Goal: Task Accomplishment & Management: Use online tool/utility

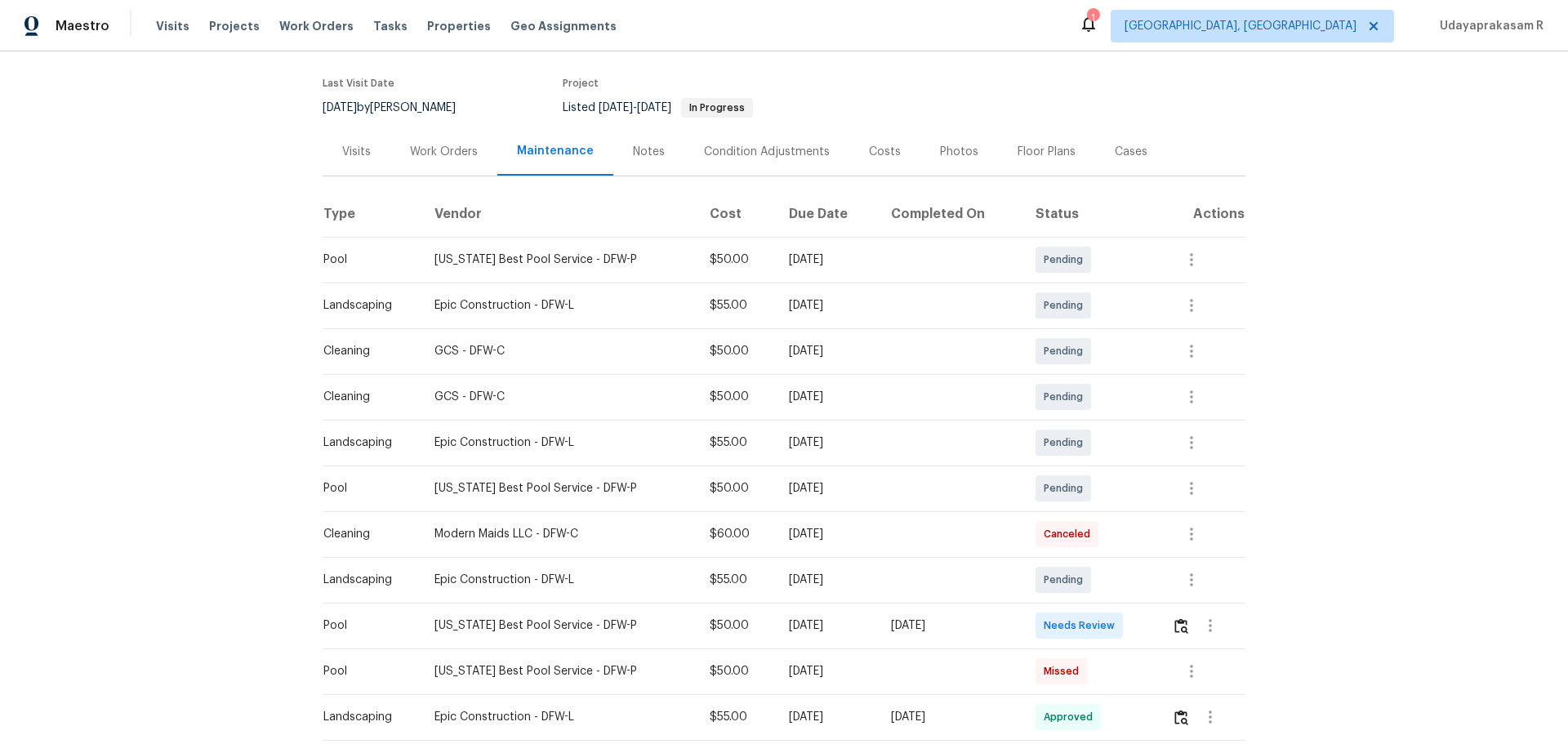
scroll to position [245, 0]
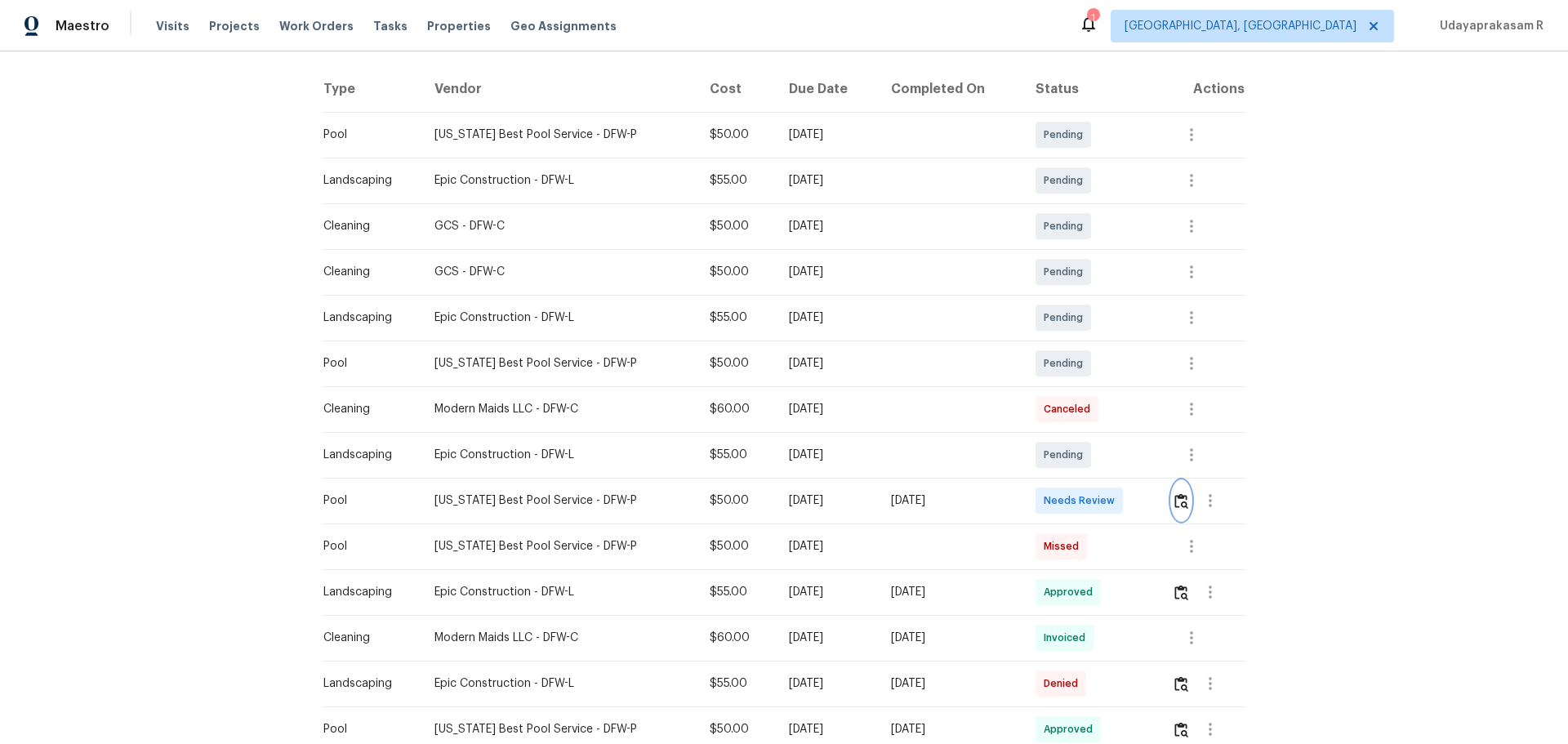
click at [1115, 489] on img "button" at bounding box center [1181, 501] width 14 height 15
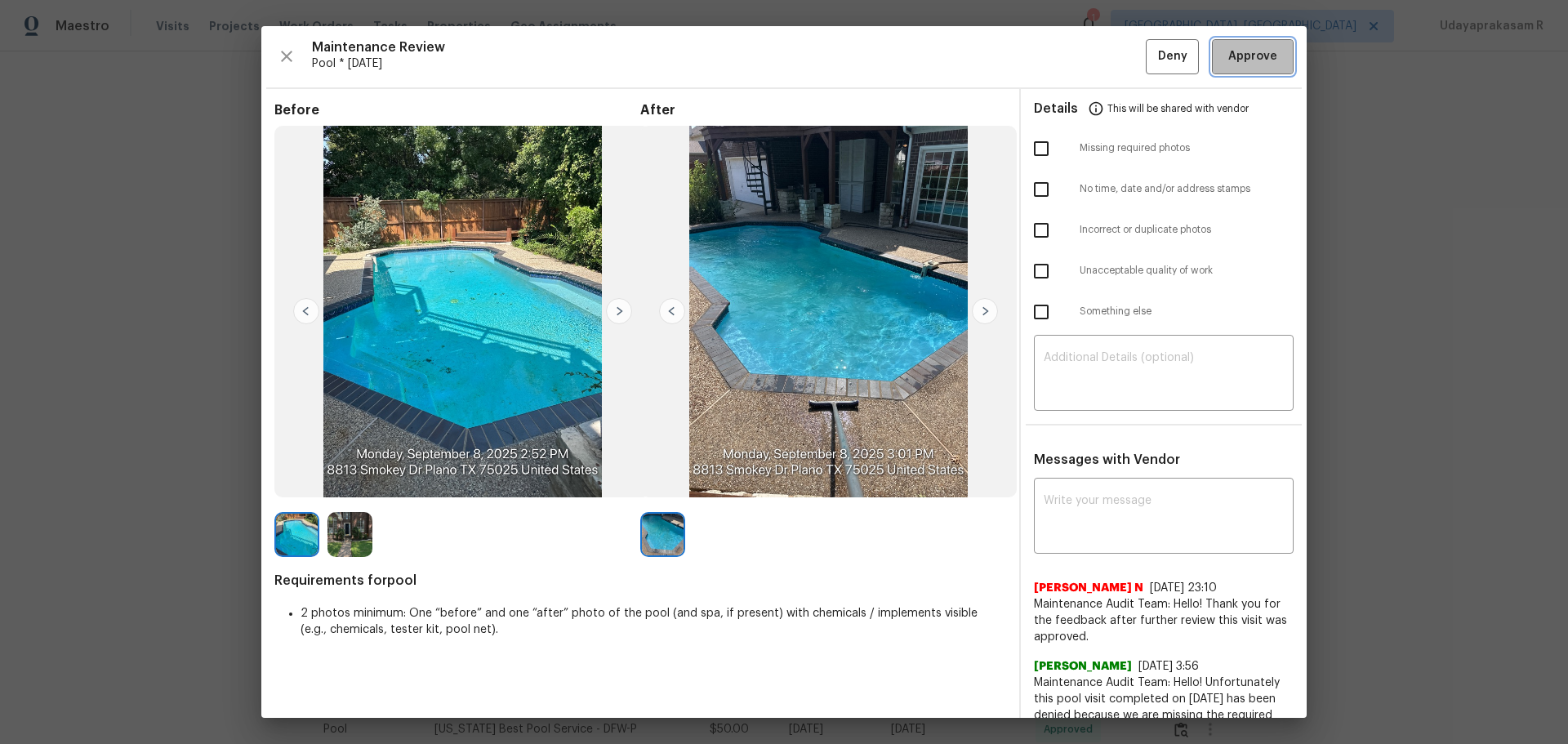
click at [1115, 56] on span "Approve" at bounding box center [1253, 57] width 49 height 21
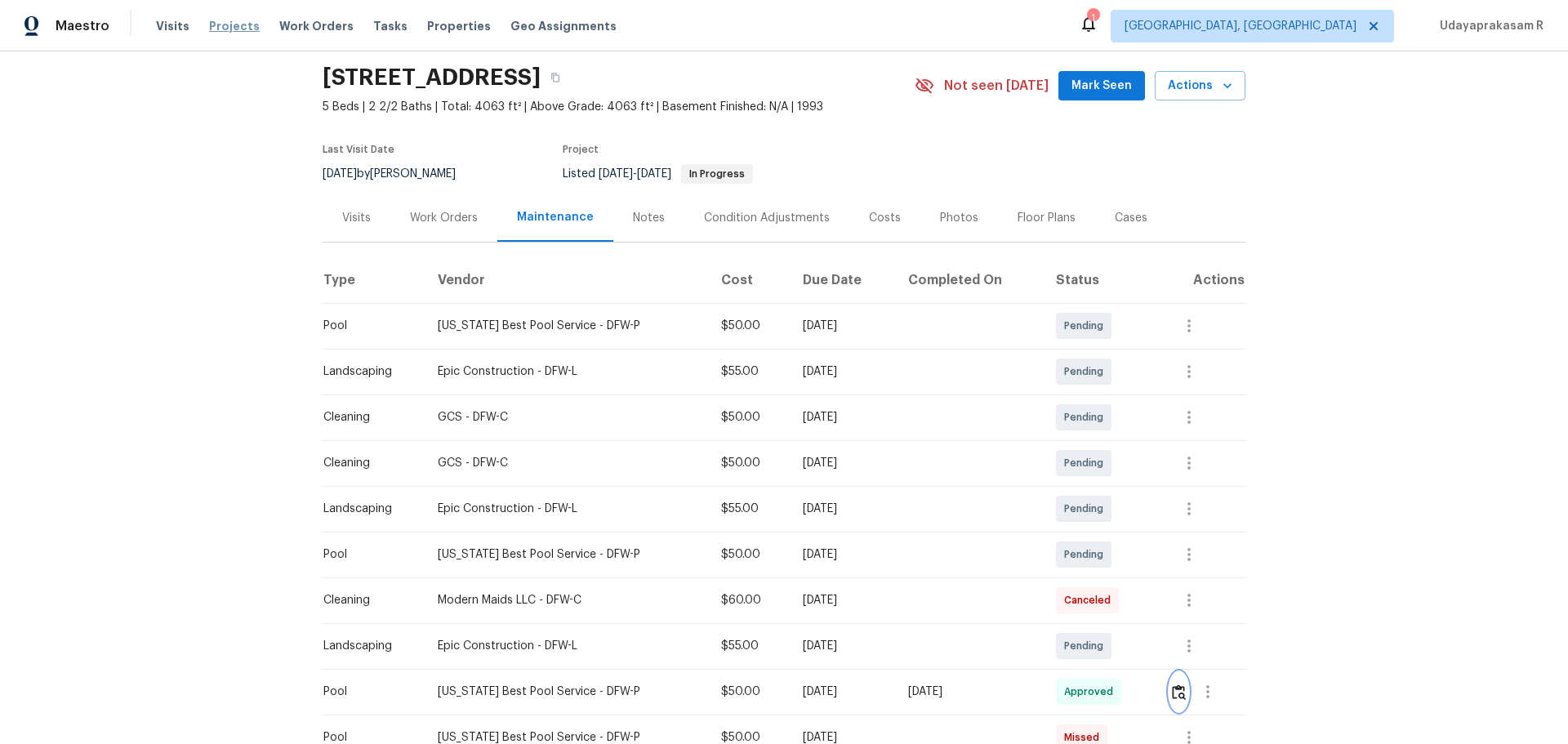
scroll to position [0, 0]
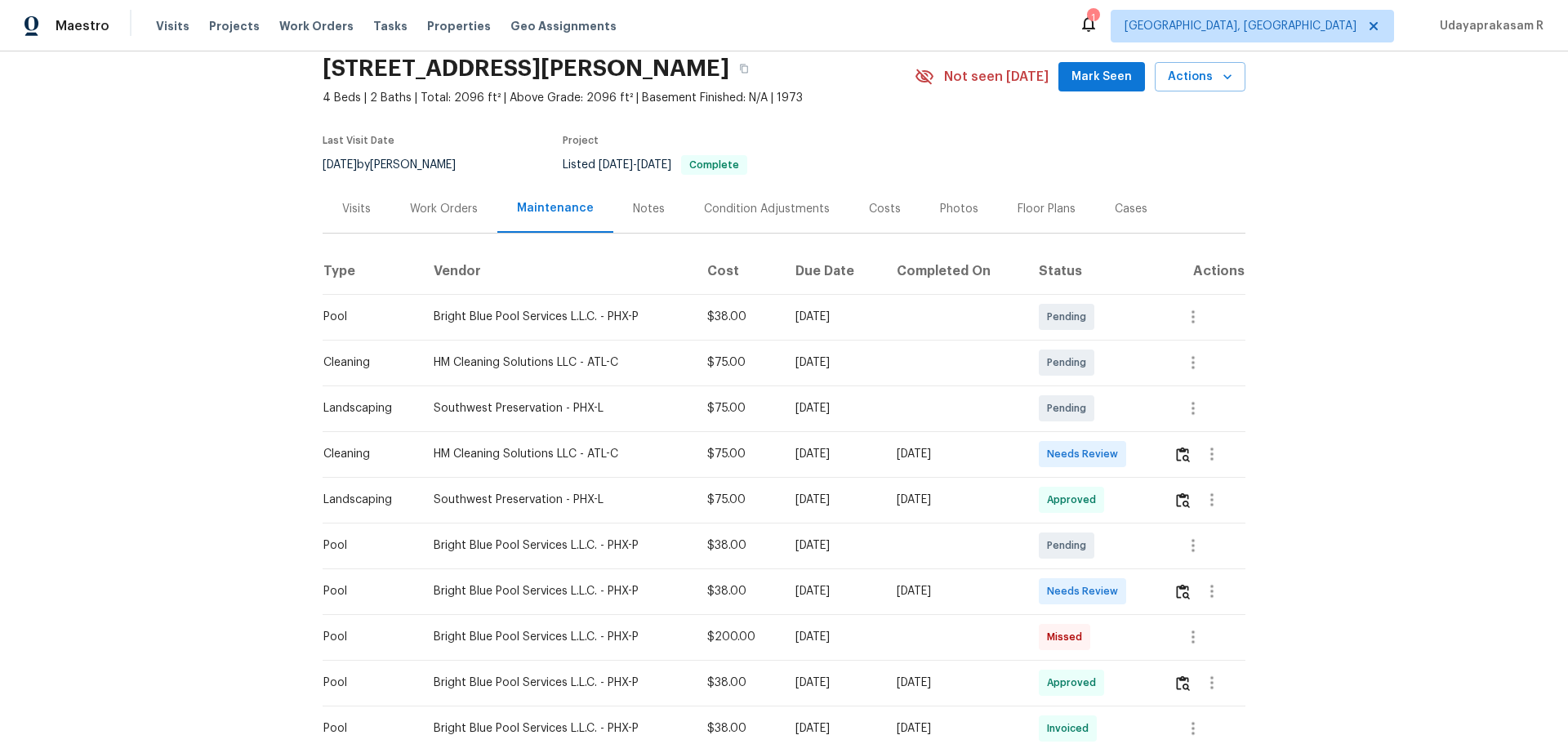
scroll to position [82, 0]
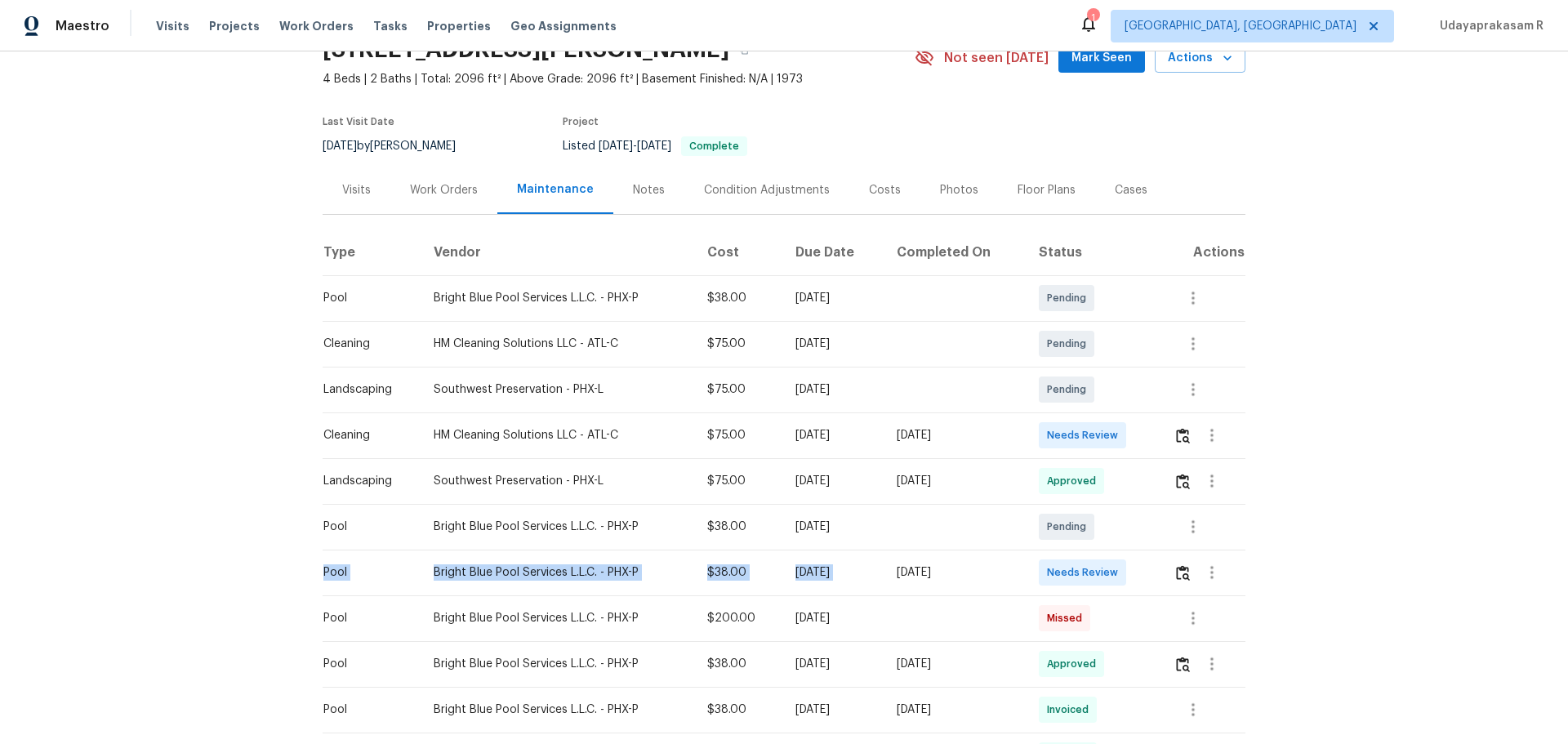
drag, startPoint x: 318, startPoint y: 571, endPoint x: 897, endPoint y: 550, distance: 579.4
click at [897, 489] on tr "Pool Bright Blue Pool Services L.L.C. - PHX-P $38.00 Mon, Sep 08 2025 Mon, Sep …" at bounding box center [784, 573] width 923 height 46
click at [955, 489] on div "[DATE]" at bounding box center [954, 572] width 116 height 16
click at [1115, 489] on img "button" at bounding box center [1183, 573] width 14 height 15
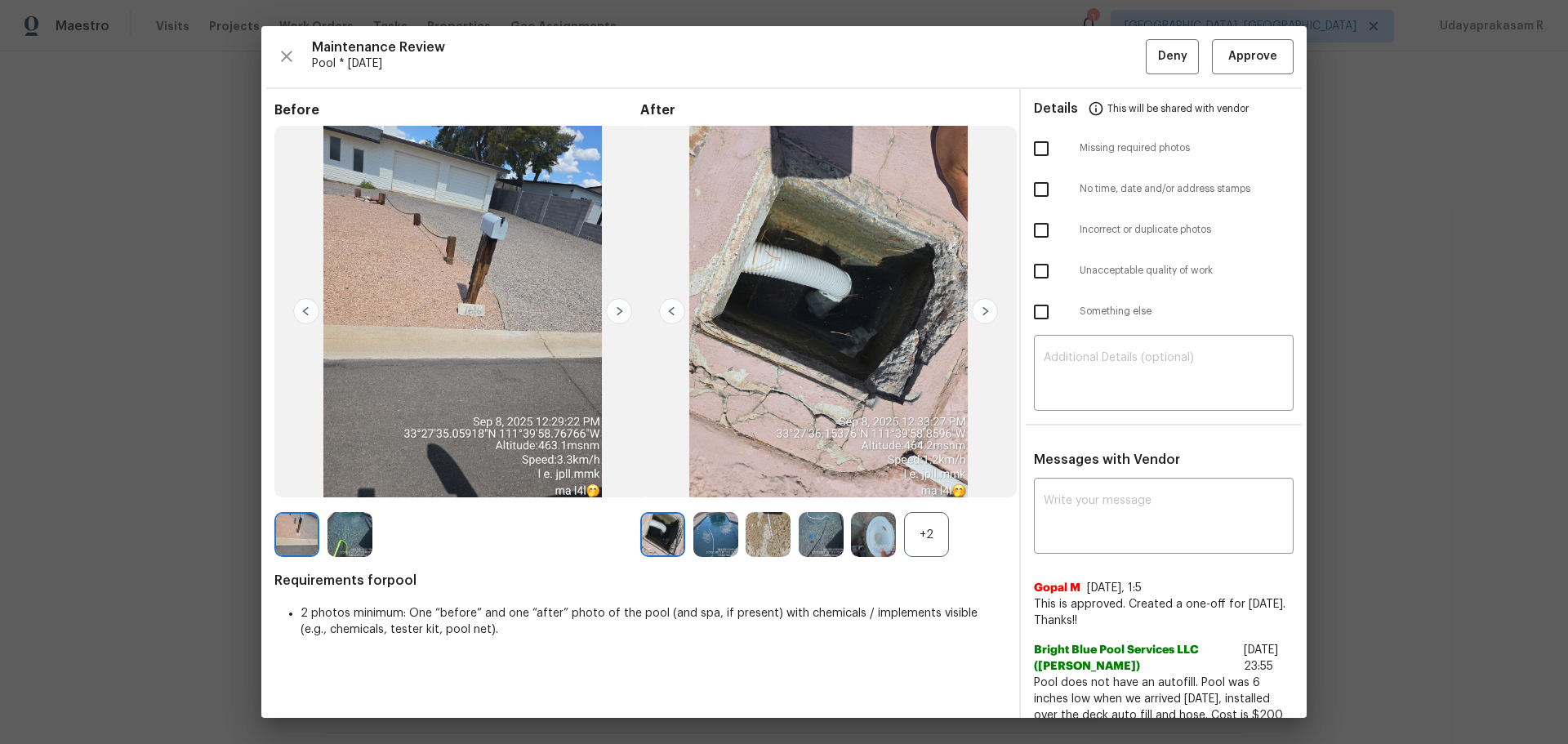
click at [976, 305] on img at bounding box center [985, 312] width 26 height 26
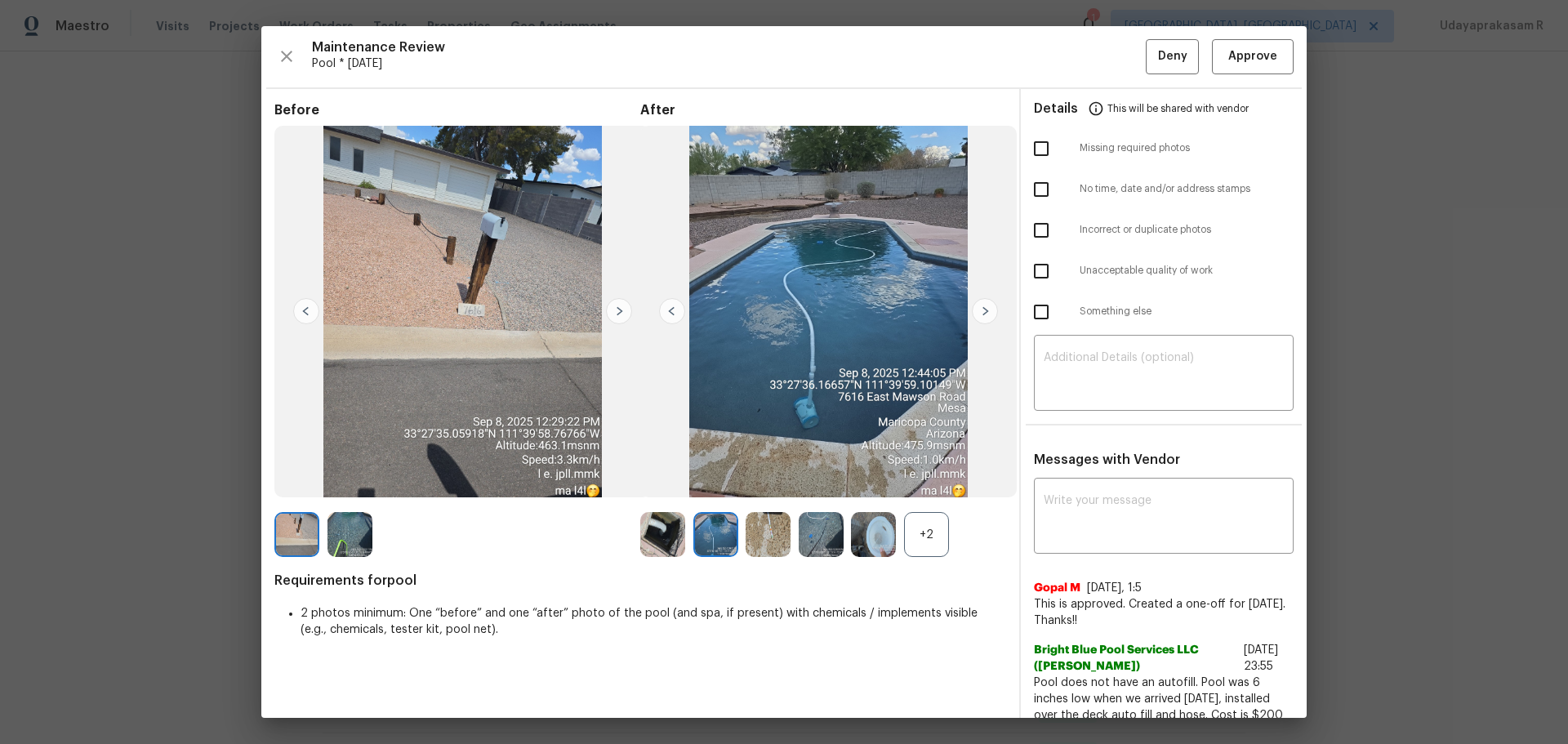
click at [976, 305] on img at bounding box center [985, 312] width 26 height 26
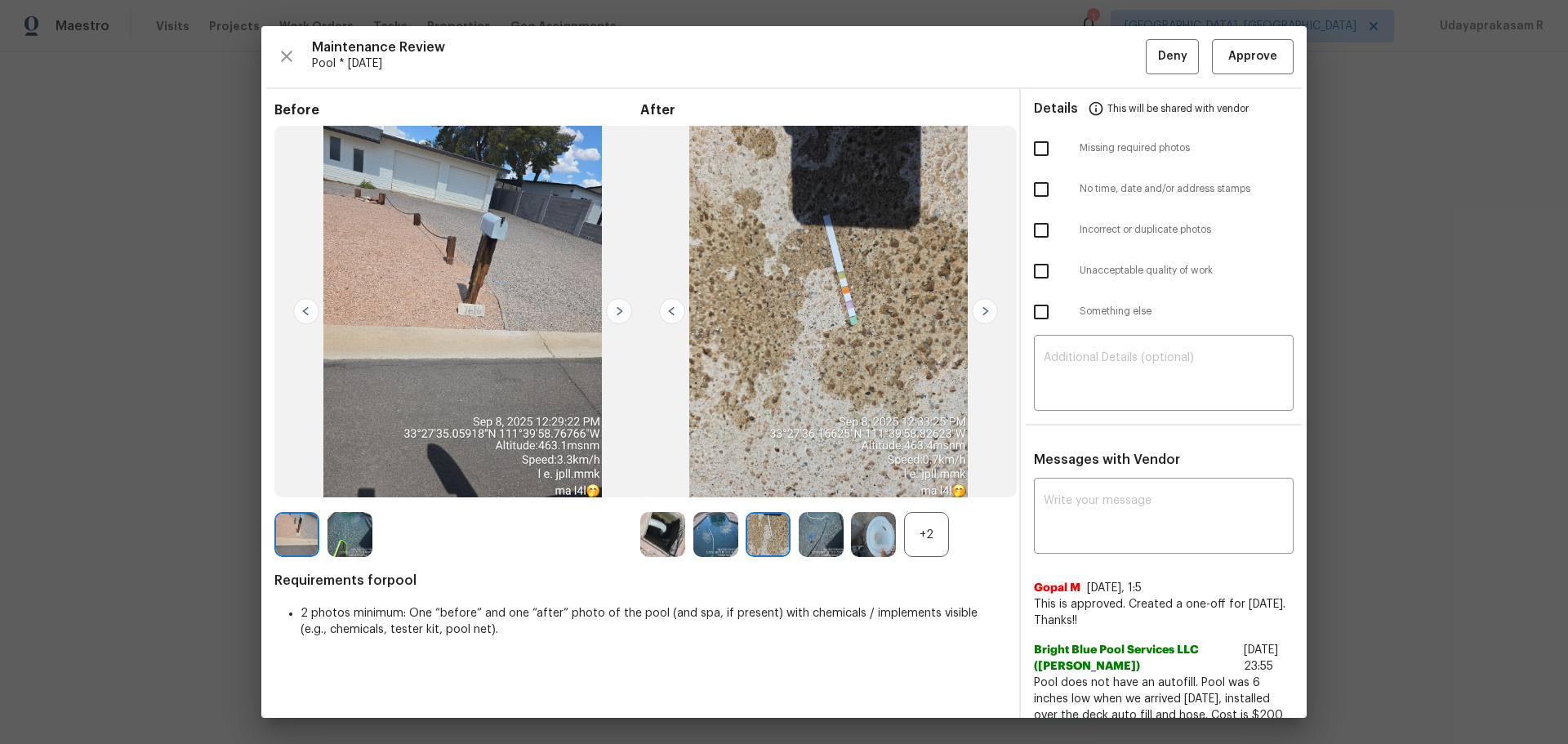
click at [976, 305] on img at bounding box center [985, 312] width 26 height 26
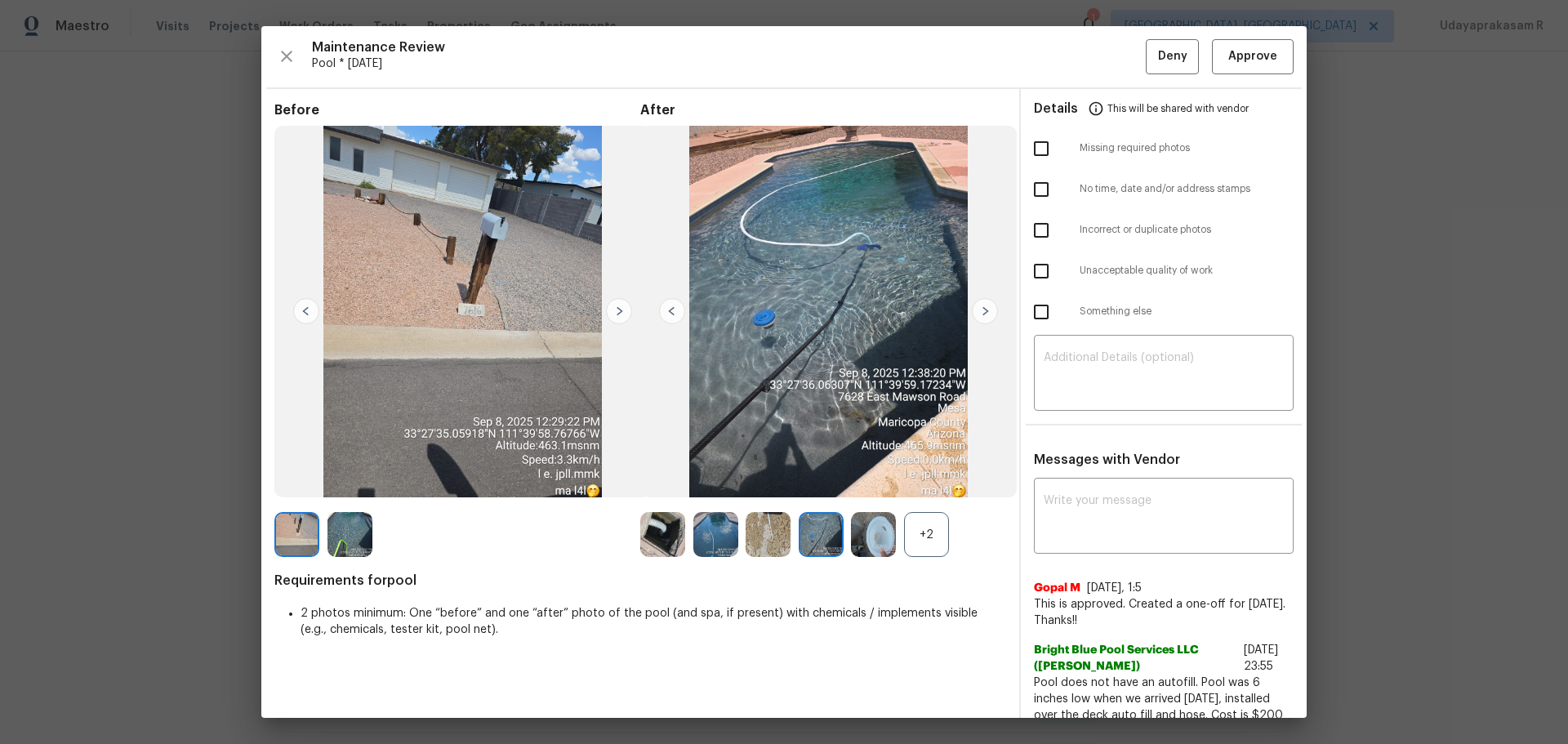
click at [976, 305] on img at bounding box center [985, 312] width 26 height 26
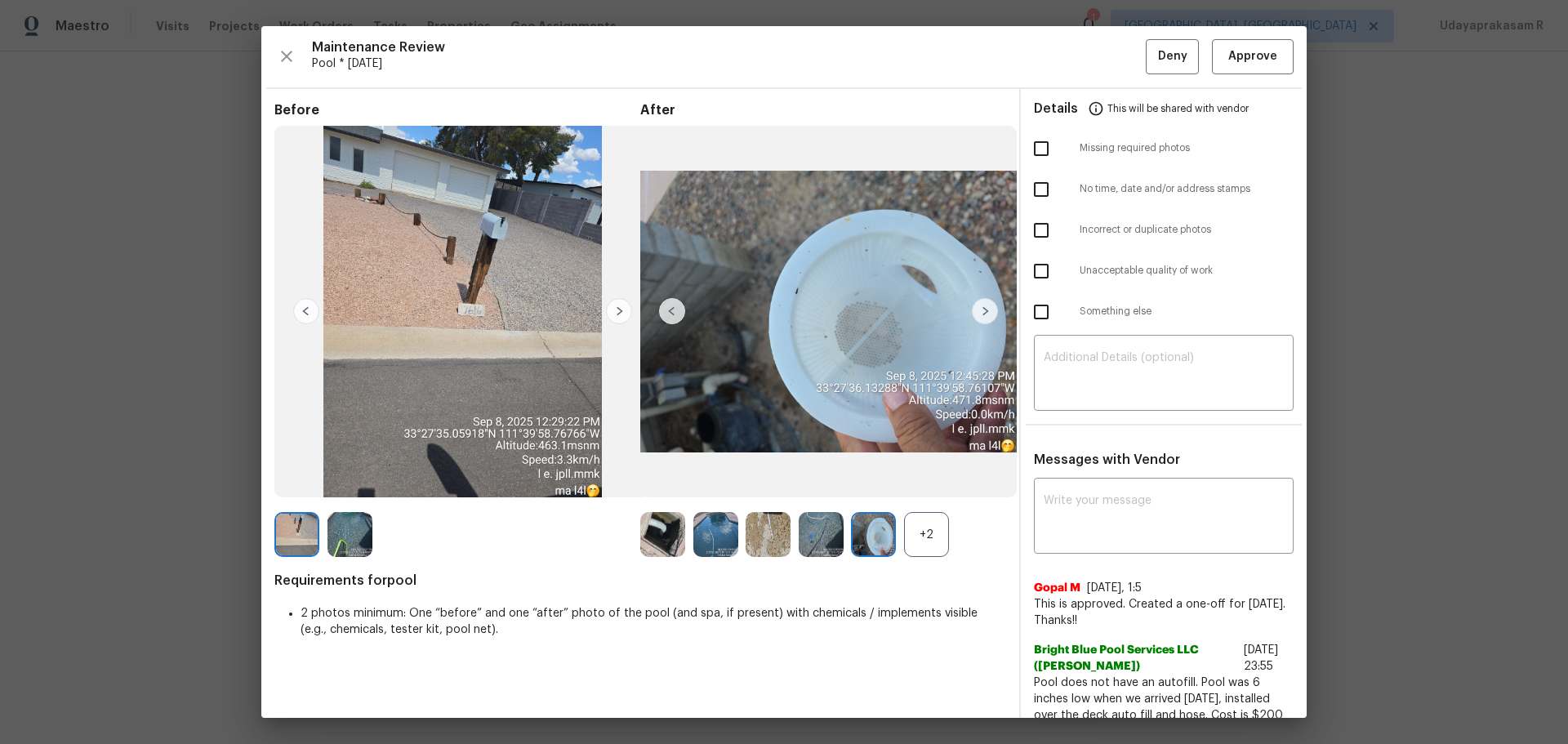
click at [976, 305] on img at bounding box center [985, 312] width 26 height 26
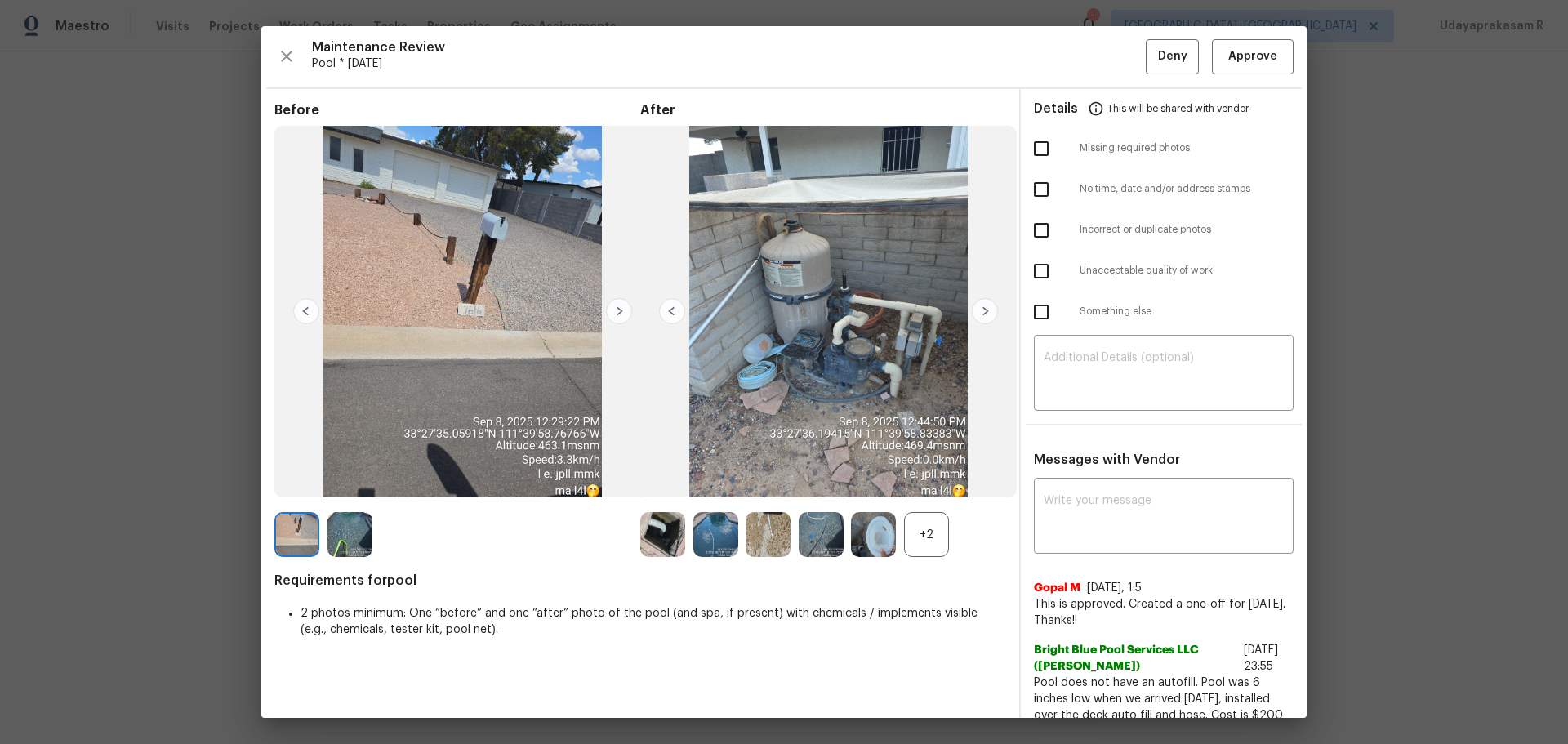
click at [976, 305] on img at bounding box center [985, 312] width 26 height 26
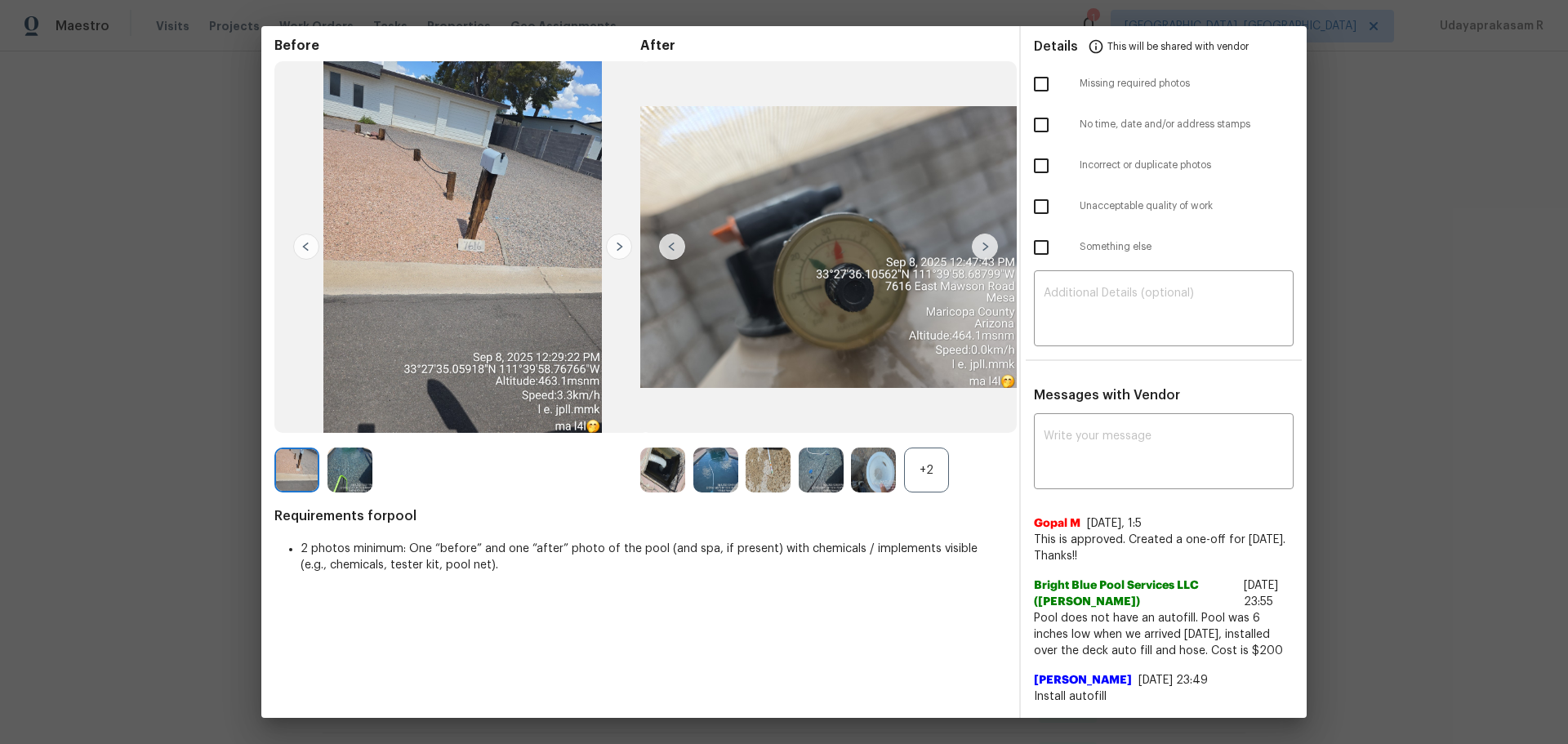
scroll to position [0, 0]
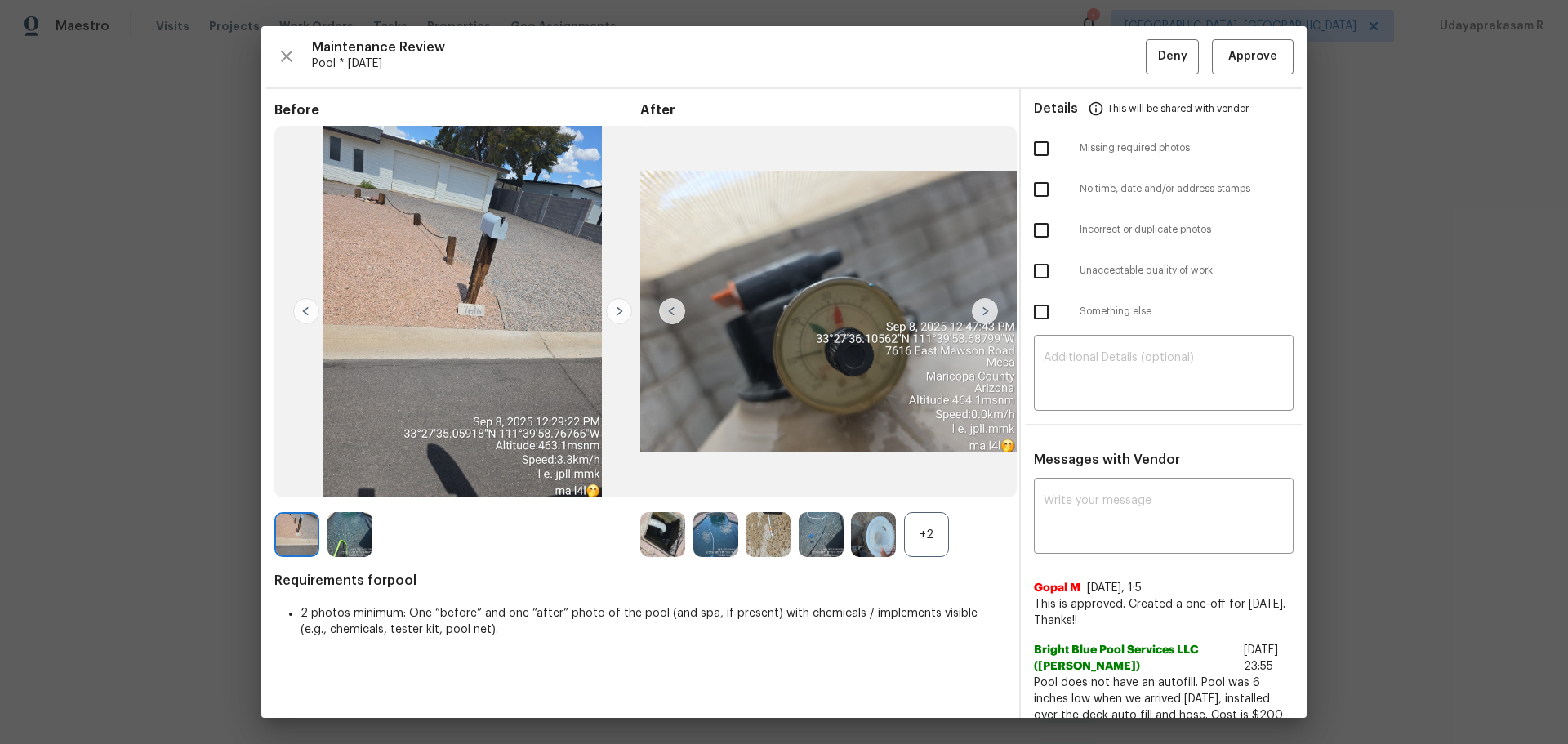
click at [918, 489] on div "+2" at bounding box center [927, 535] width 45 height 45
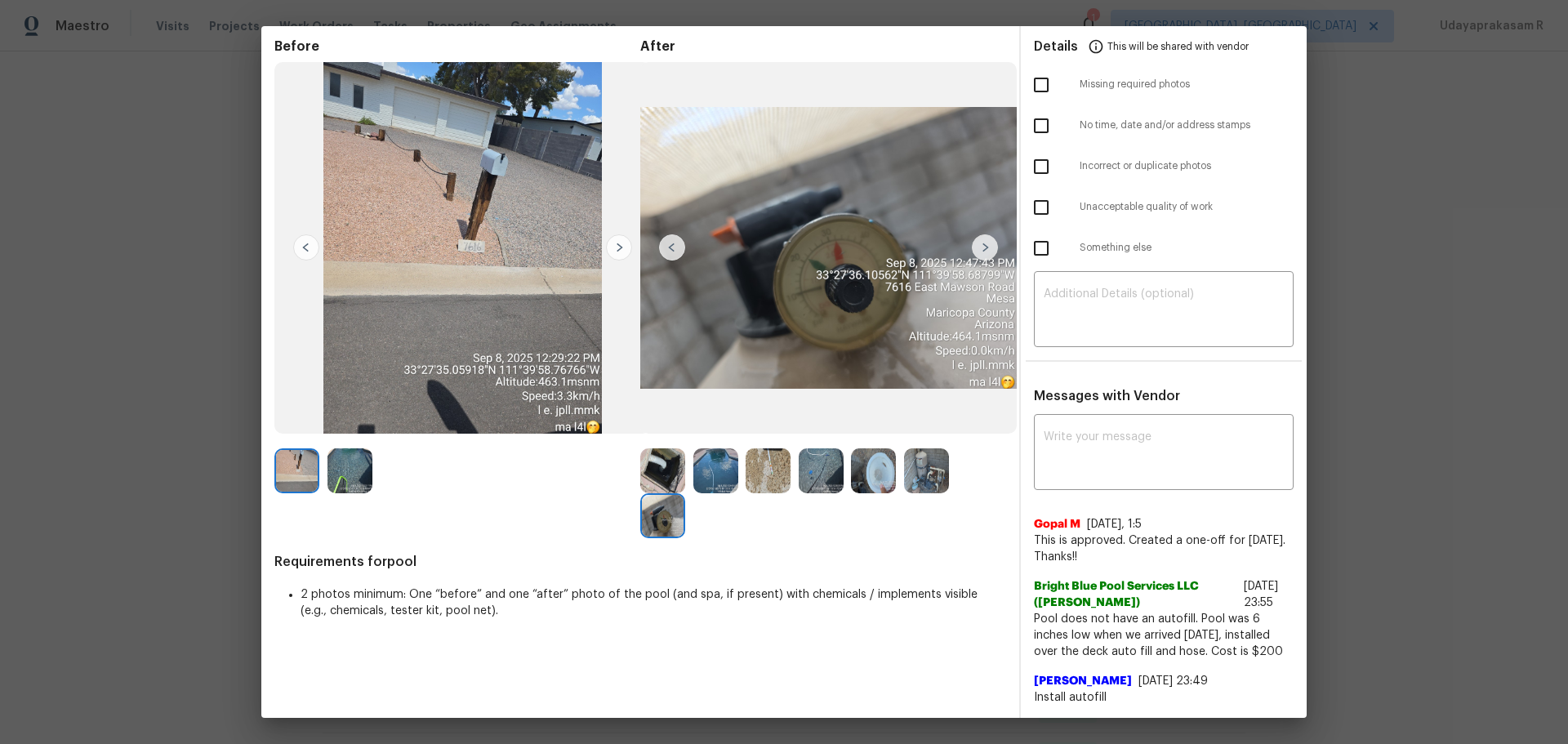
scroll to position [65, 0]
click at [708, 477] on img at bounding box center [716, 470] width 45 height 45
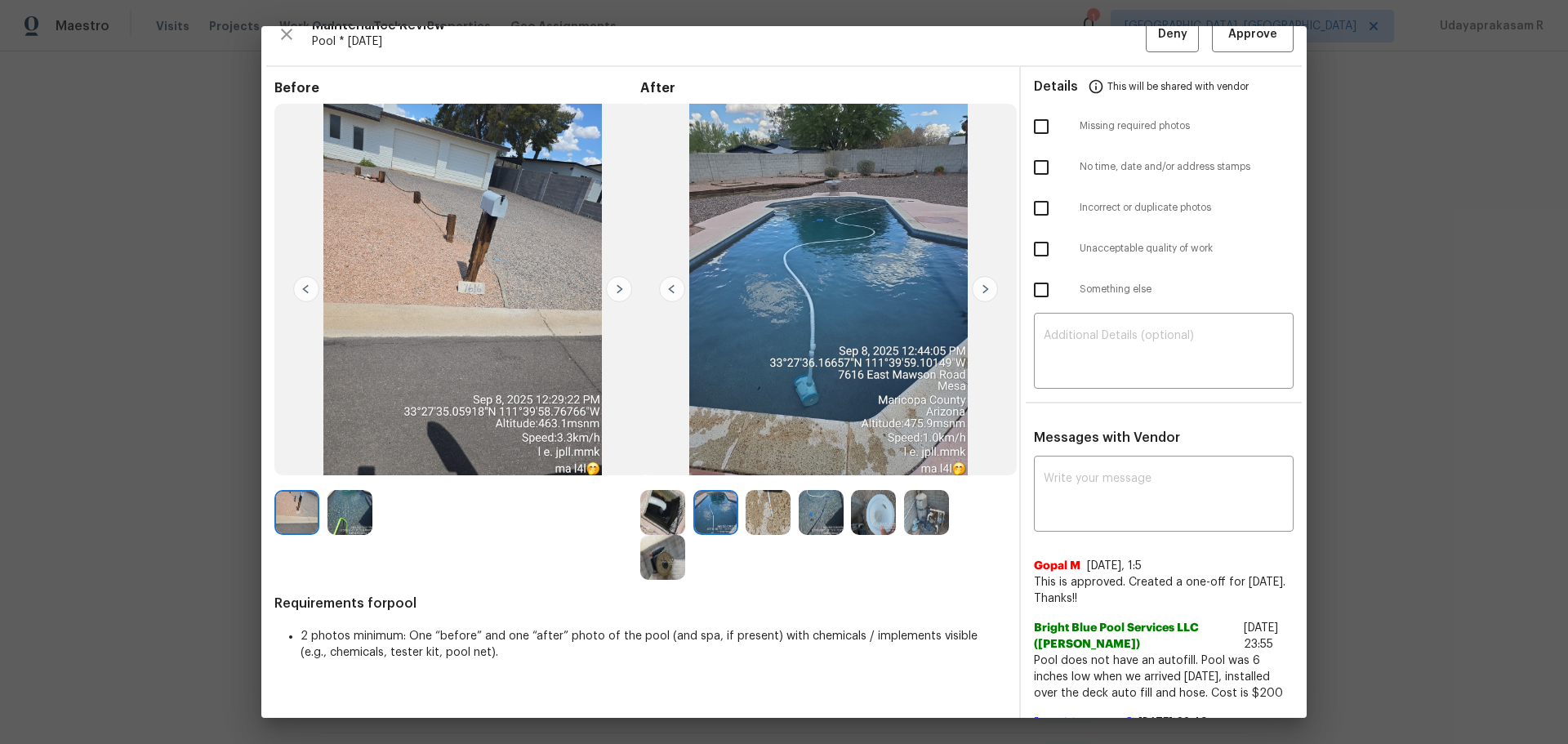
scroll to position [0, 0]
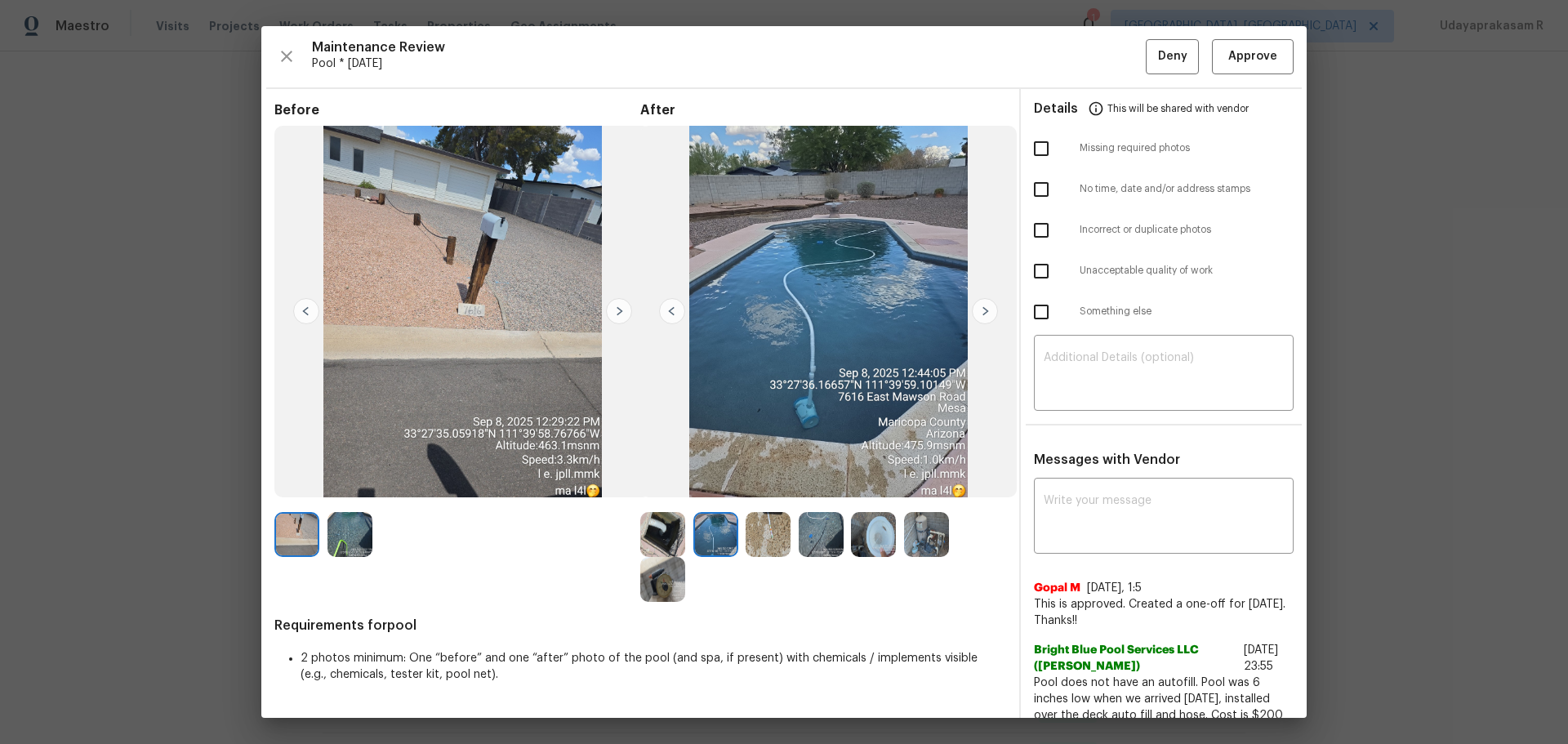
click at [816, 489] on img at bounding box center [821, 535] width 45 height 45
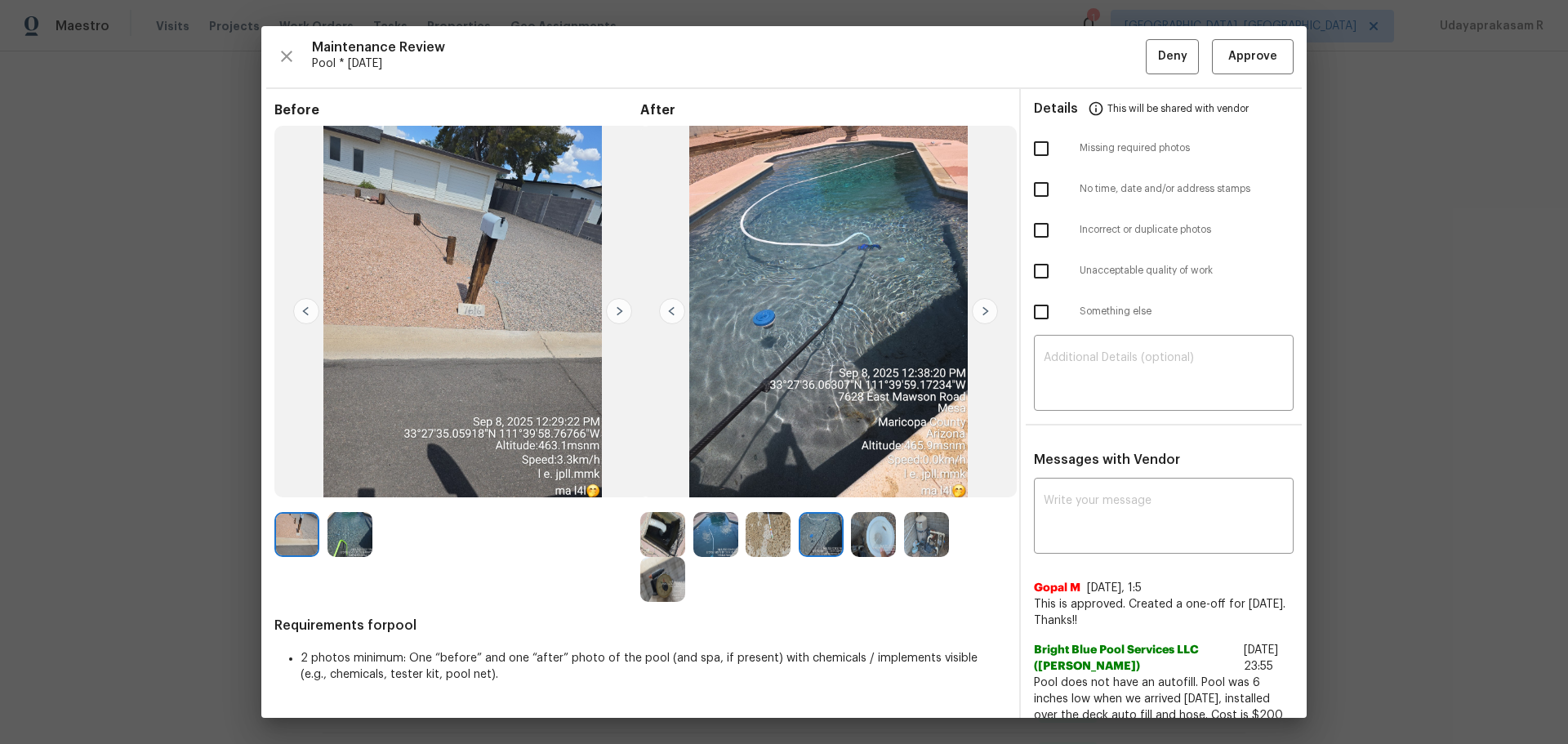
click at [709, 489] on img at bounding box center [716, 535] width 45 height 45
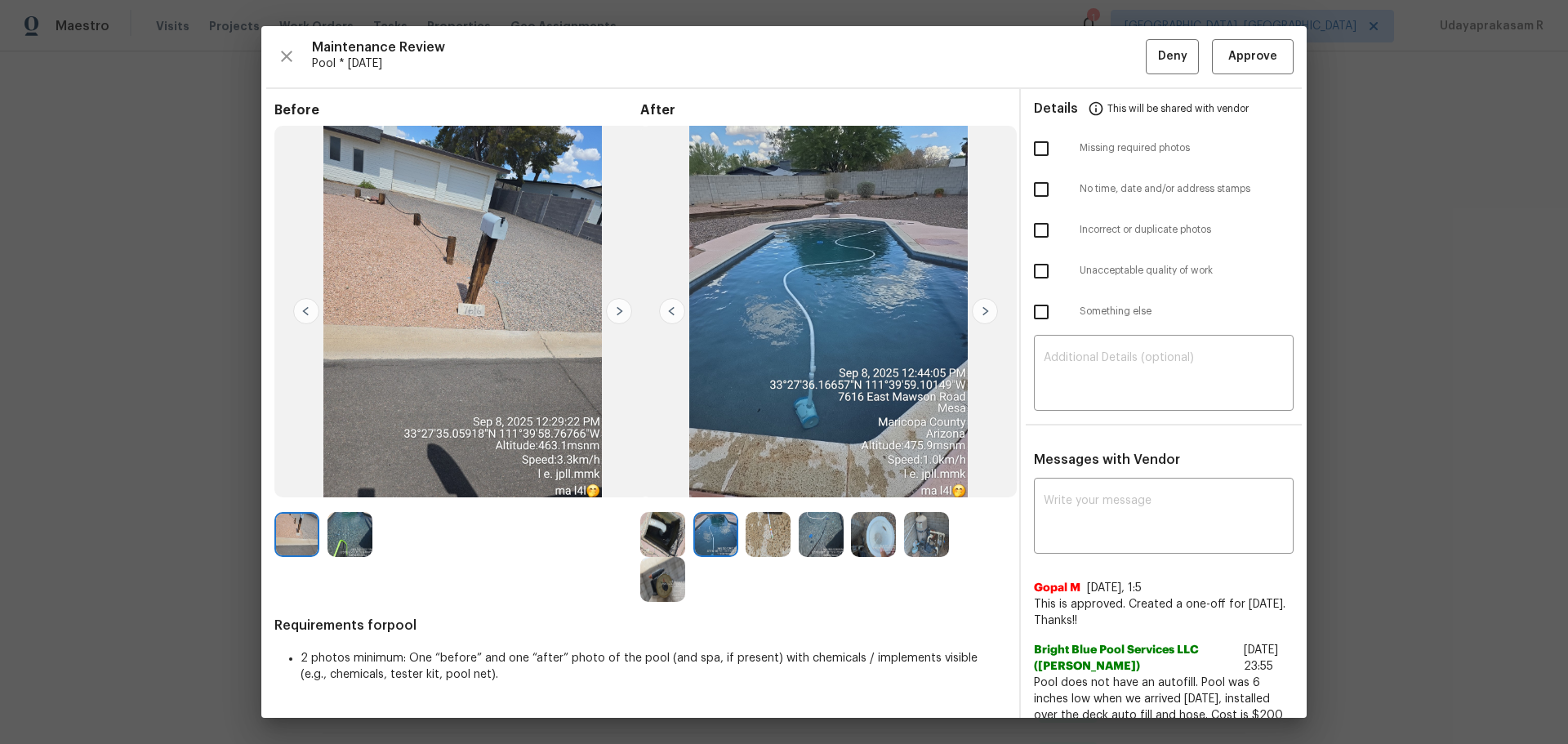
click at [816, 489] on img at bounding box center [821, 535] width 45 height 45
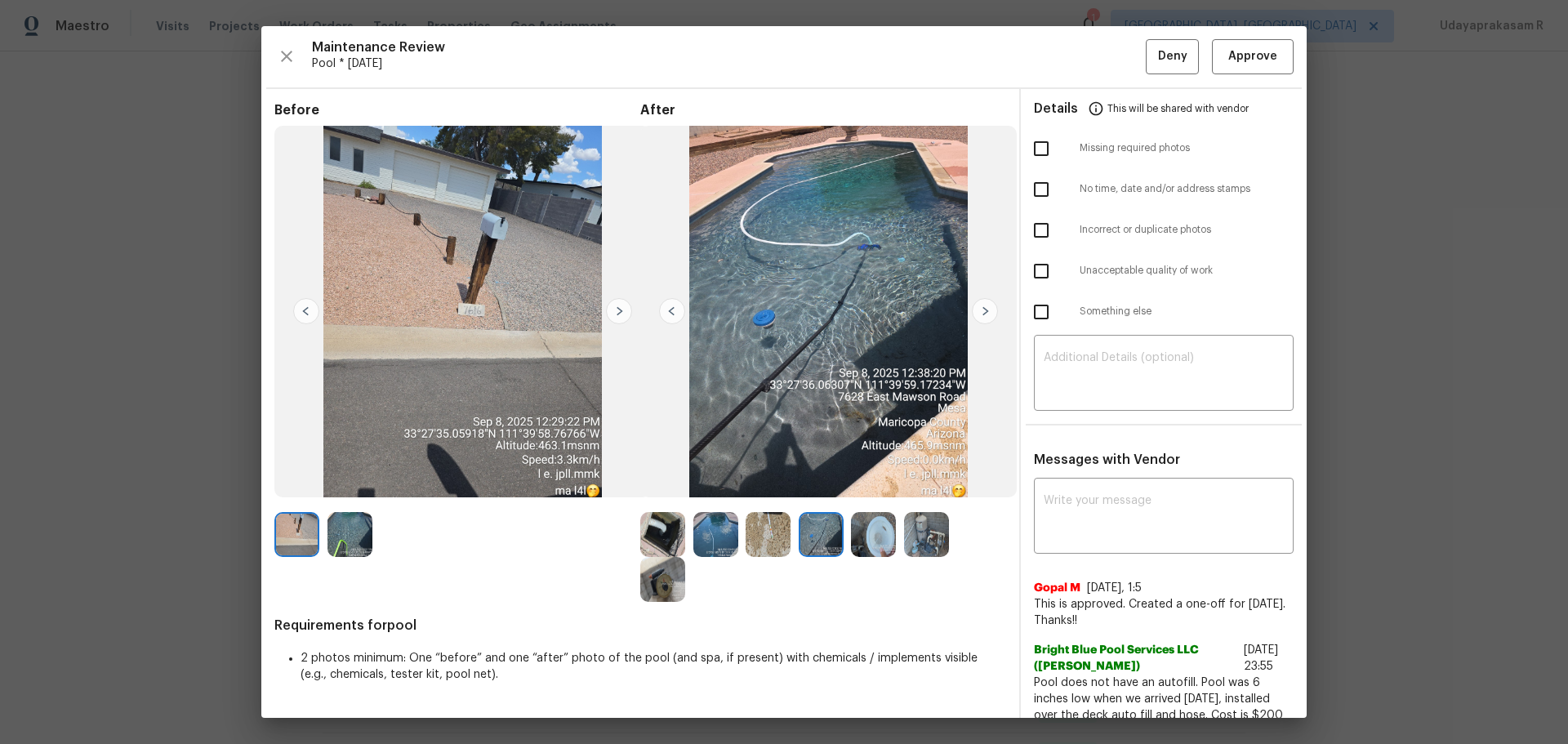
click at [343, 489] on img at bounding box center [350, 535] width 45 height 45
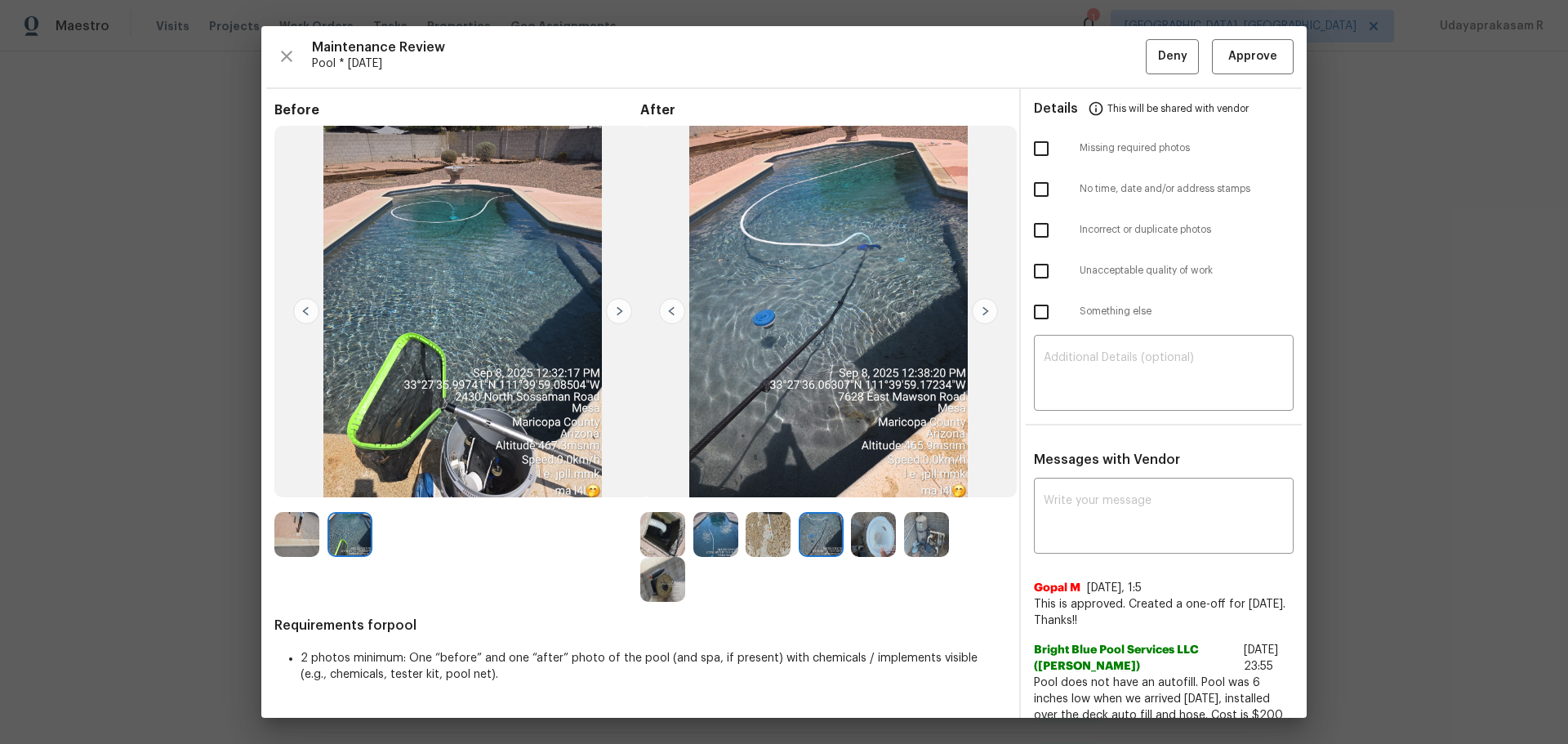
click at [704, 489] on img at bounding box center [716, 535] width 45 height 45
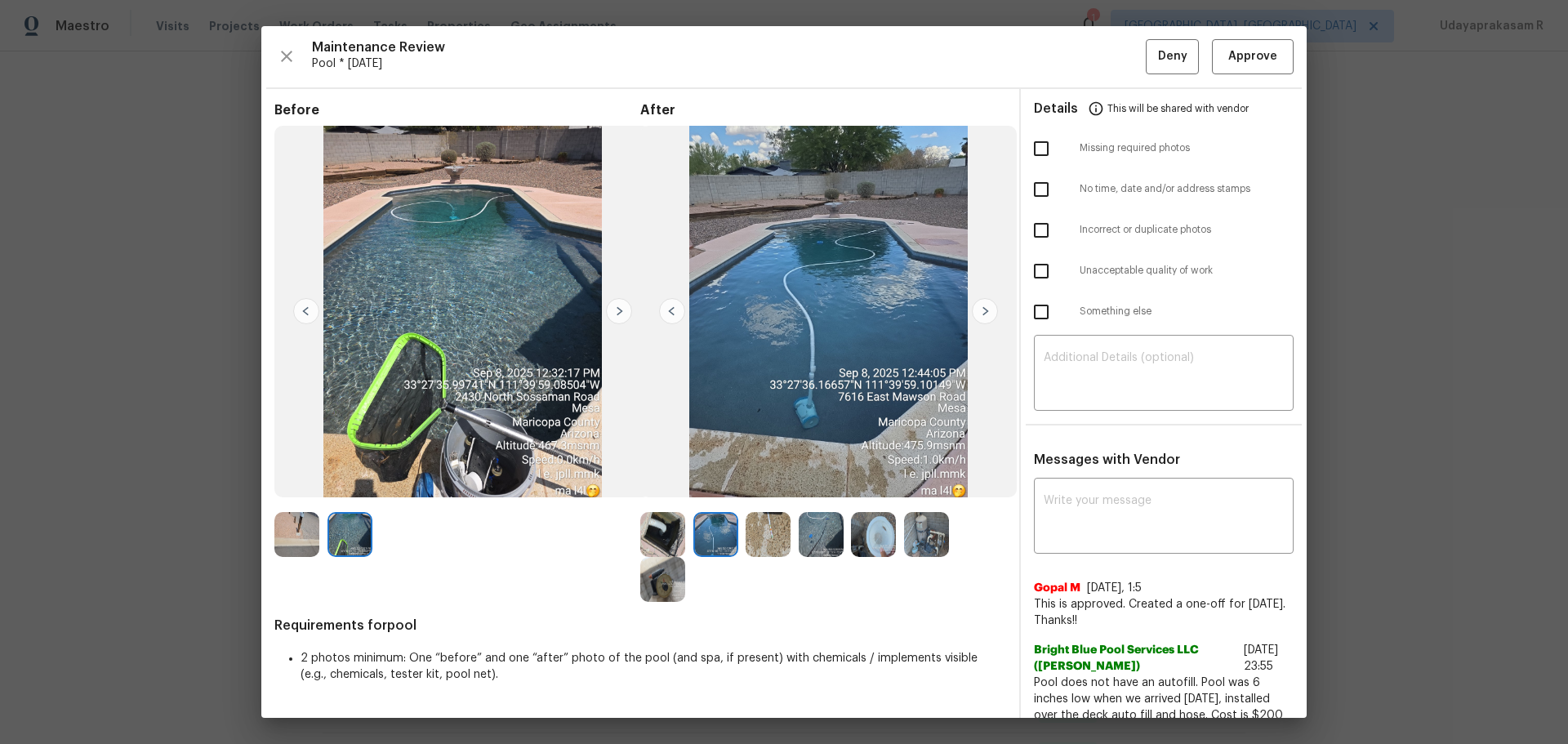
click at [813, 489] on img at bounding box center [821, 535] width 45 height 45
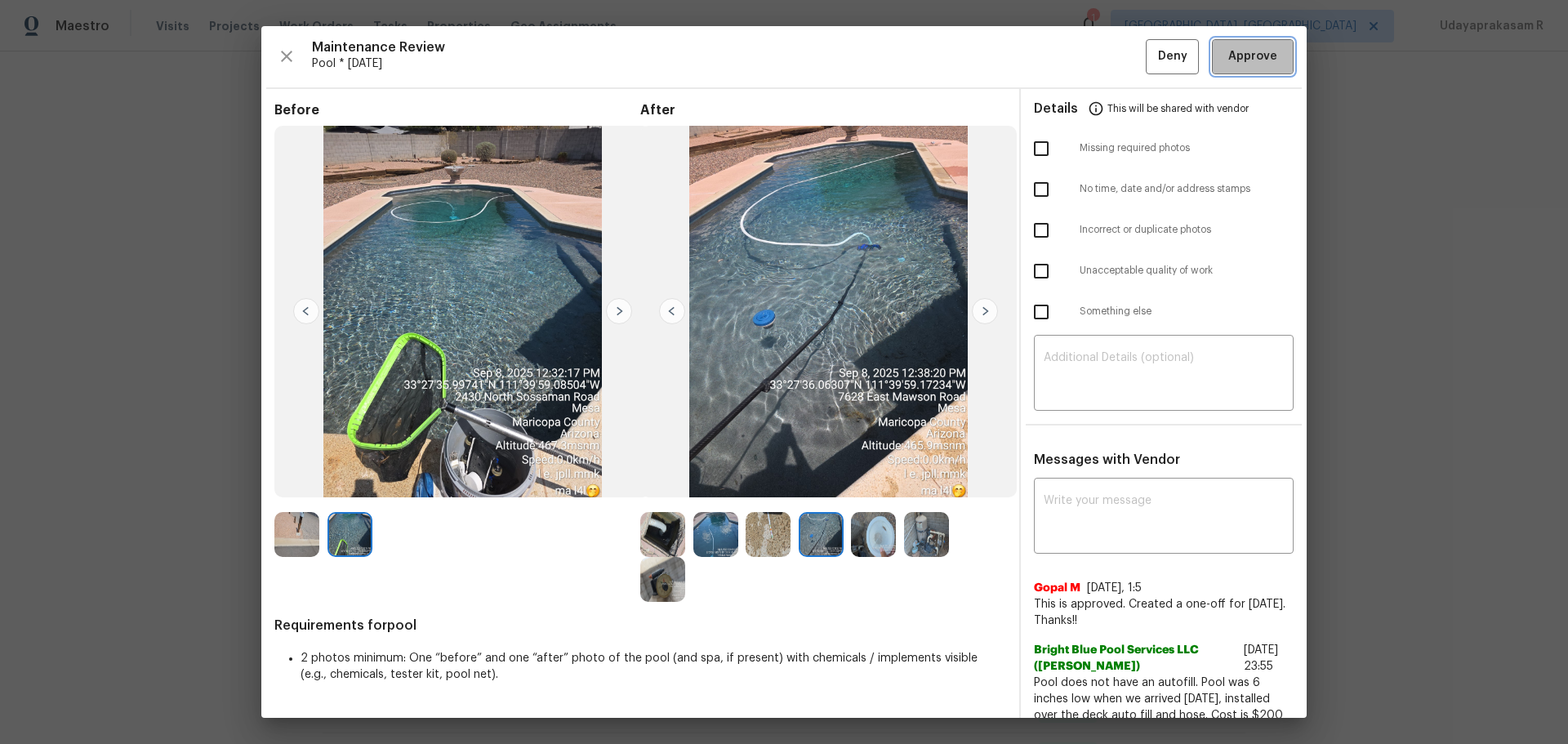
click at [1115, 62] on span "Approve" at bounding box center [1253, 57] width 49 height 21
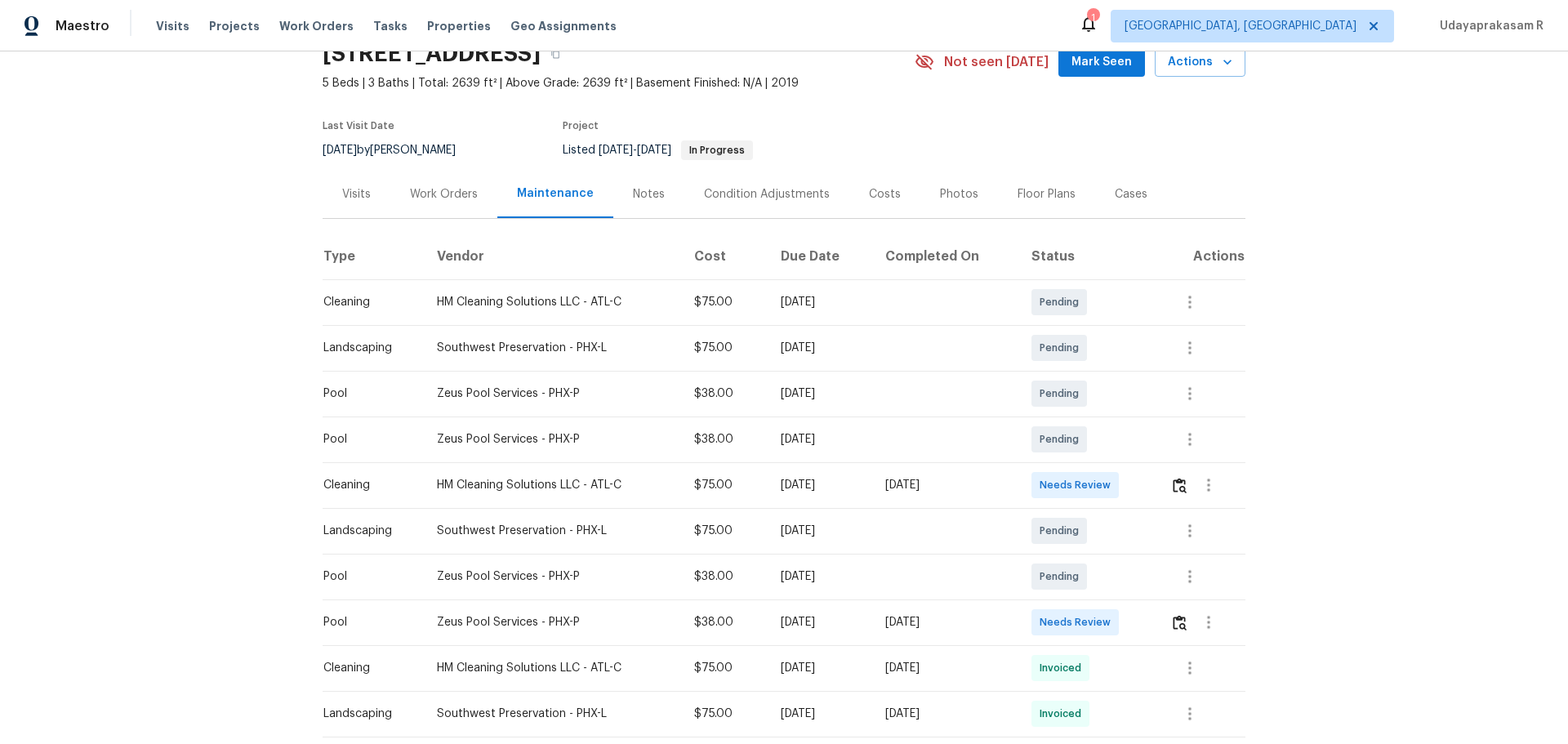
scroll to position [163, 0]
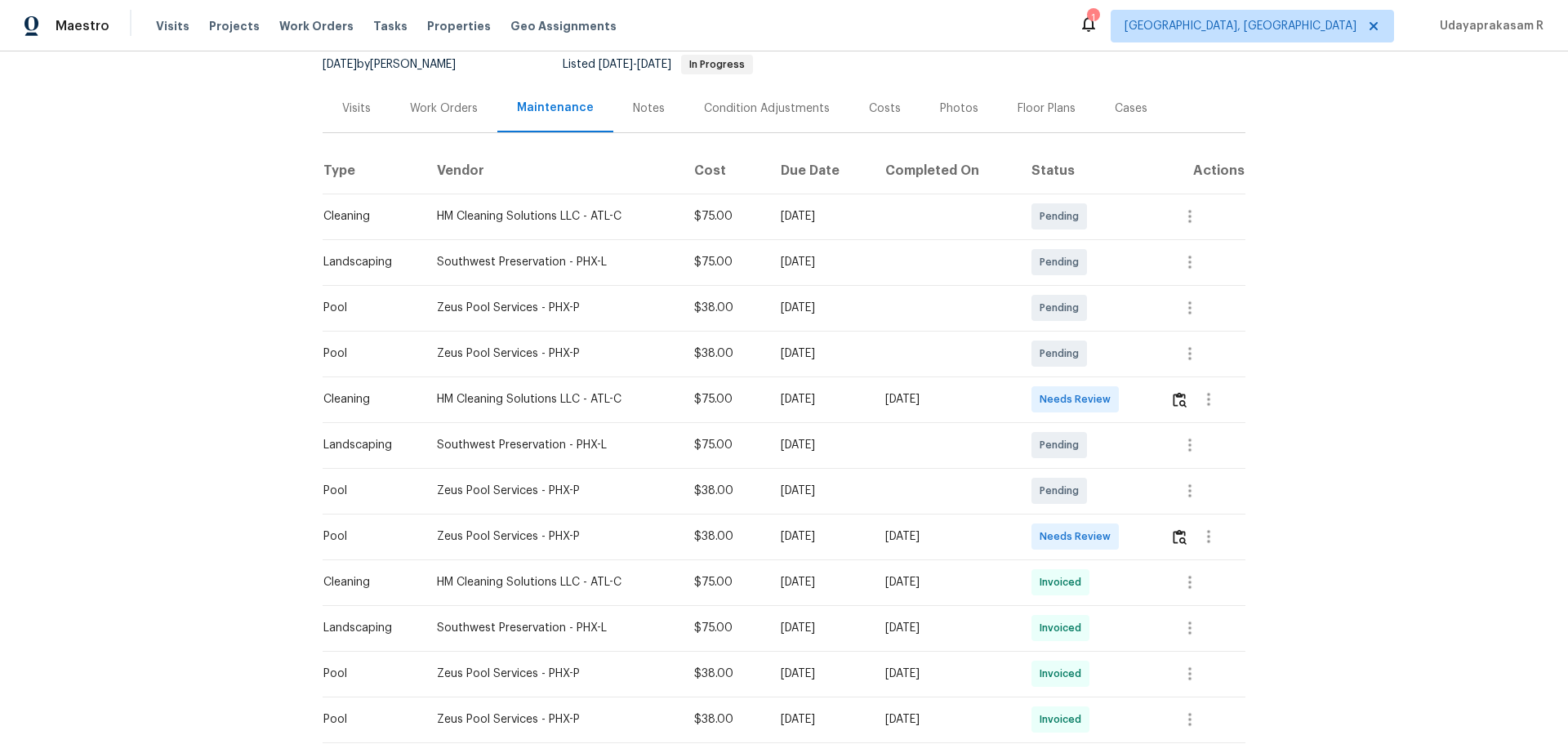
drag, startPoint x: 316, startPoint y: 534, endPoint x: 1019, endPoint y: 556, distance: 703.3
click at [1001, 489] on tr "Pool Zeus Pool Services - PHX-P $38.00 Tue, Sep 02 2025 Mon, Sep 08 2025 Needs …" at bounding box center [784, 537] width 923 height 46
click at [1019, 489] on td "[DATE]" at bounding box center [946, 537] width 147 height 46
click at [1115, 489] on img "button" at bounding box center [1179, 537] width 14 height 15
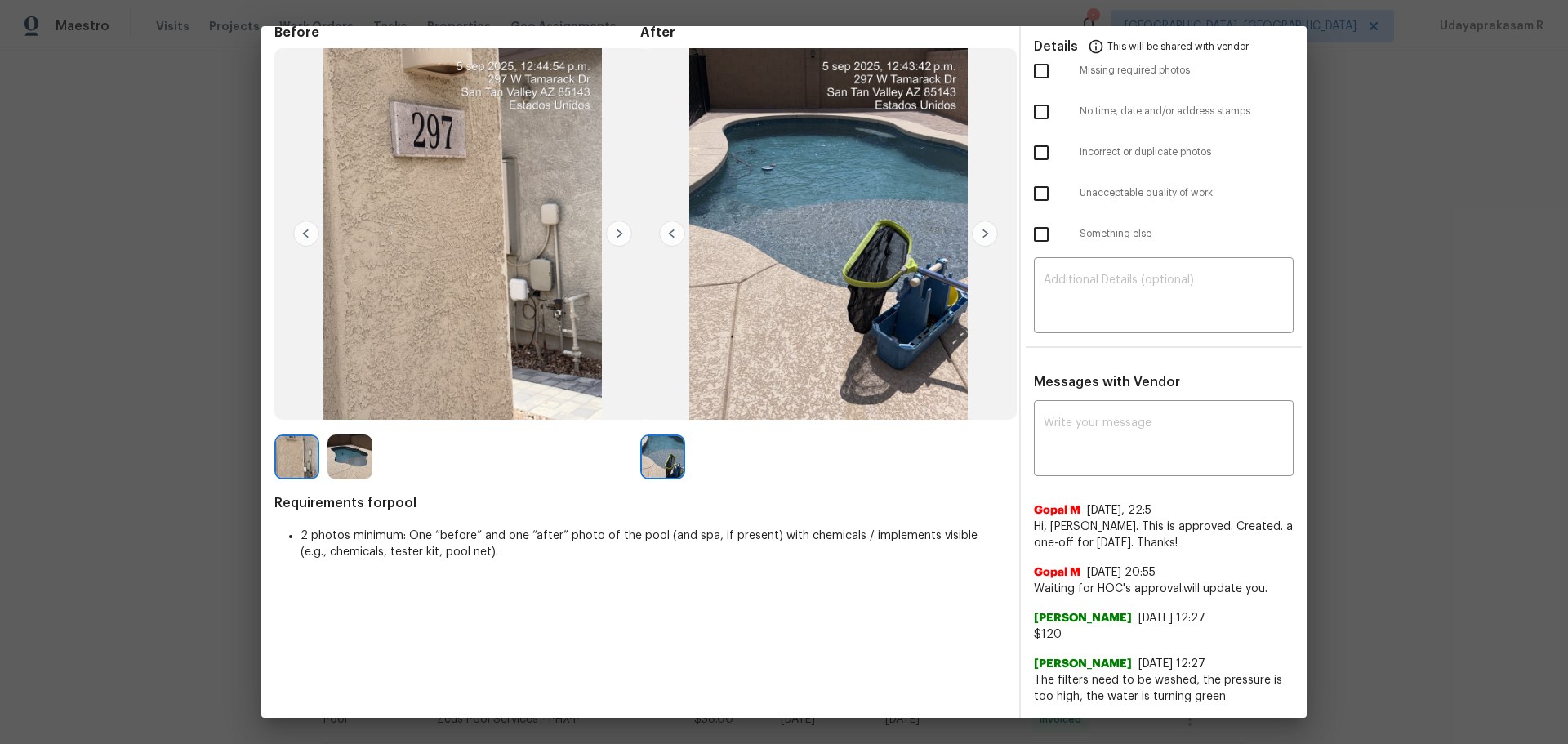
scroll to position [0, 0]
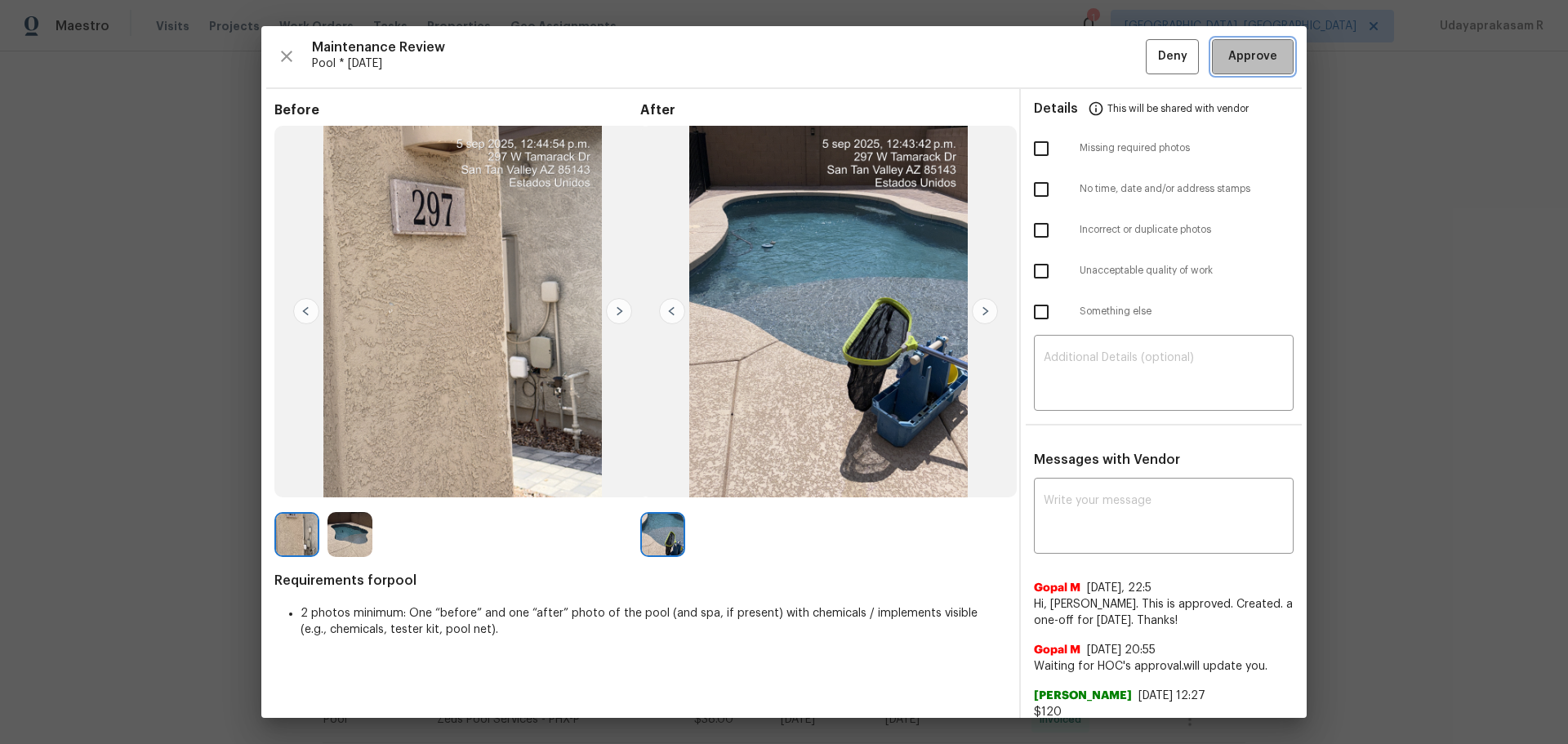
click at [1115, 57] on span "Approve" at bounding box center [1253, 57] width 49 height 21
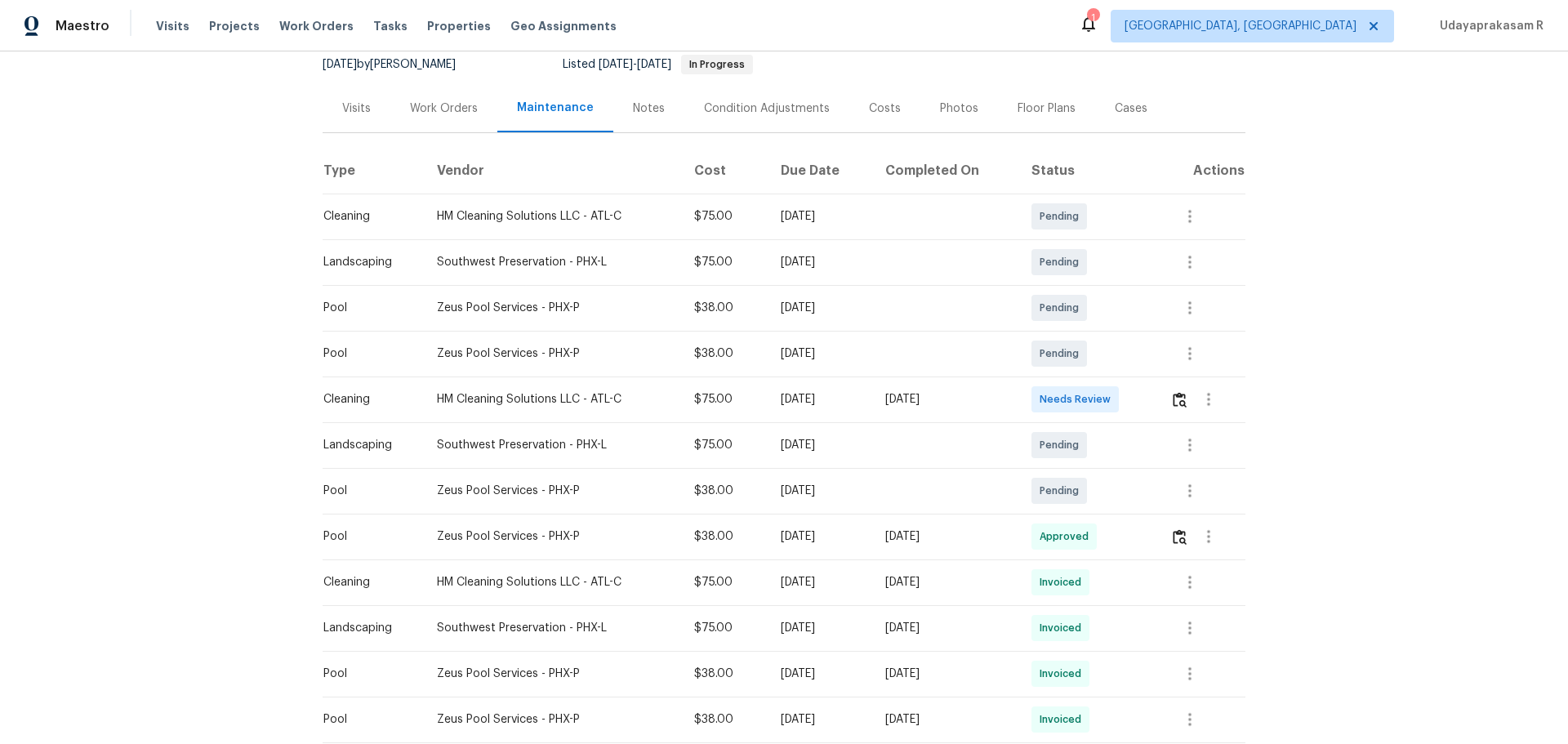
click at [1115, 438] on div "Back to all projects 297 W Tamarack Dr, San Tan Valley, AZ 85140 5 Beds | 3 Bat…" at bounding box center [784, 397] width 1568 height 692
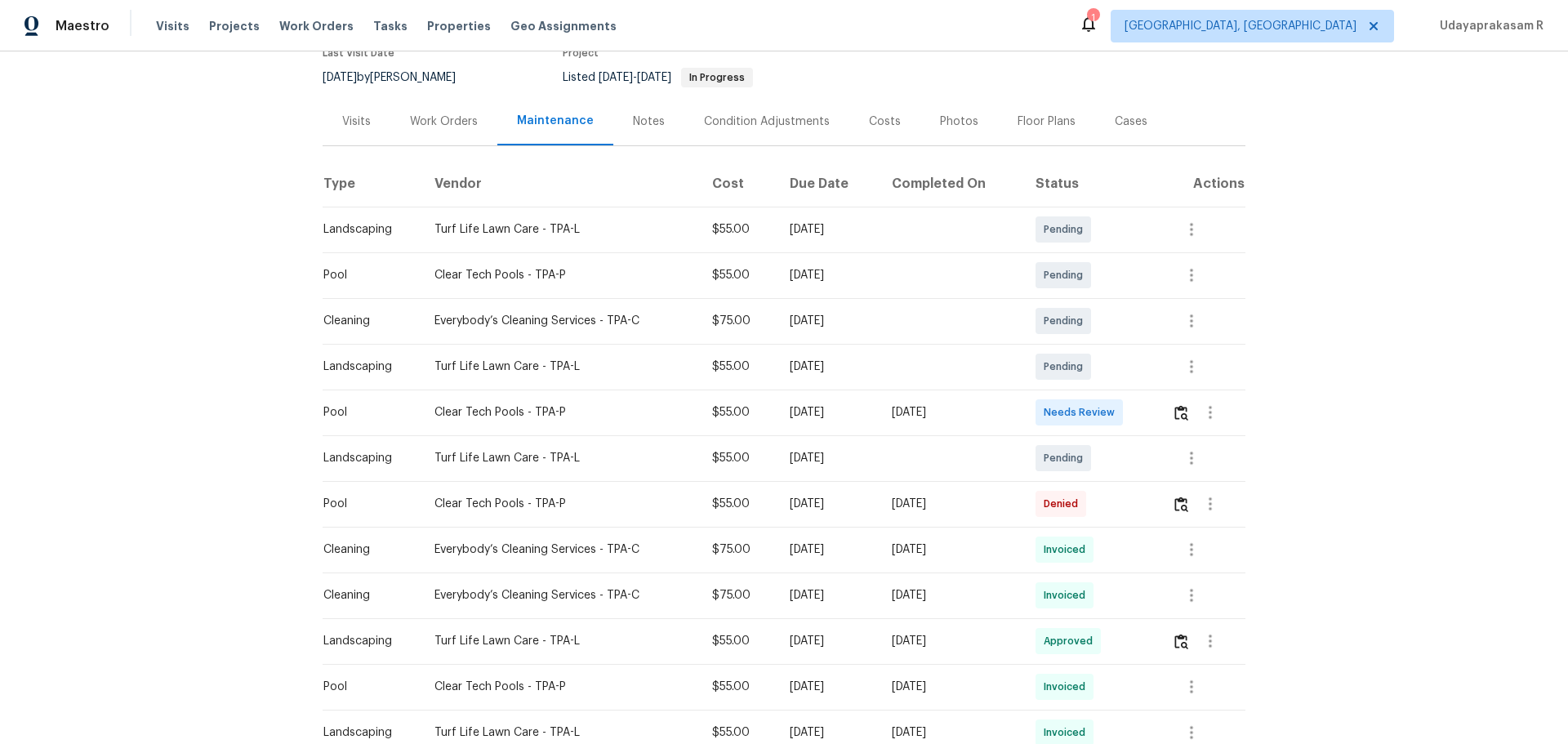
scroll to position [327, 0]
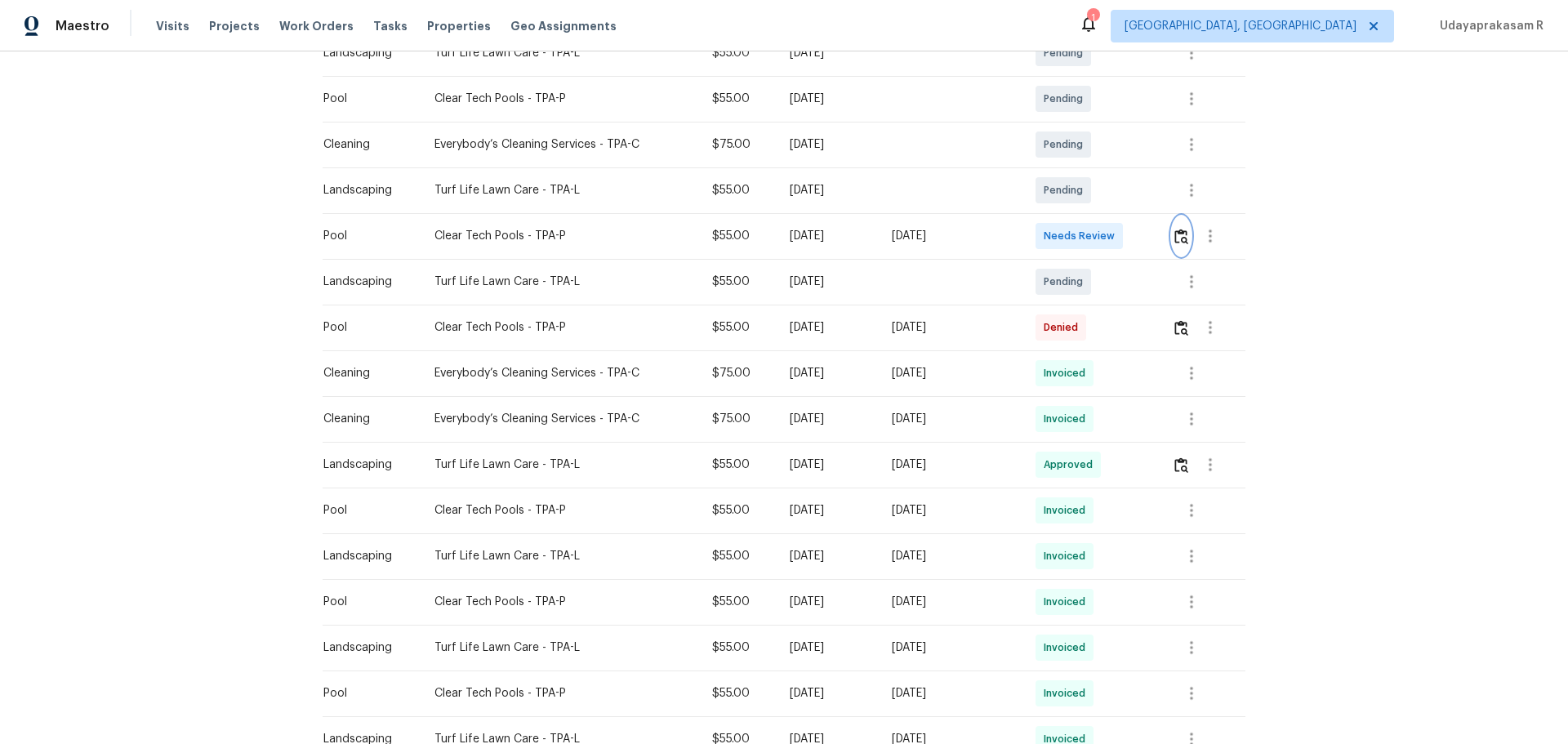
click at [1115, 241] on button "button" at bounding box center [1182, 236] width 19 height 40
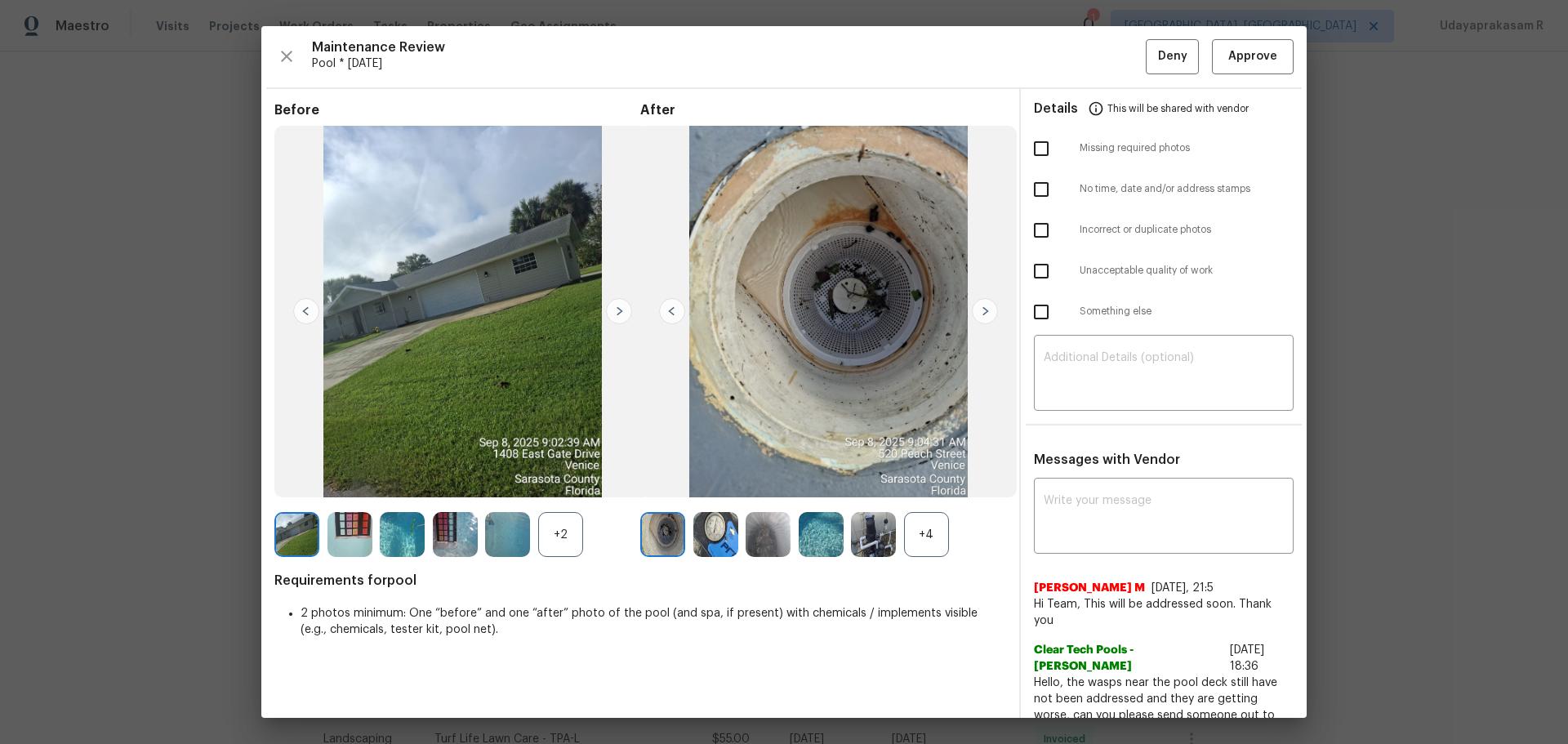
scroll to position [82, 0]
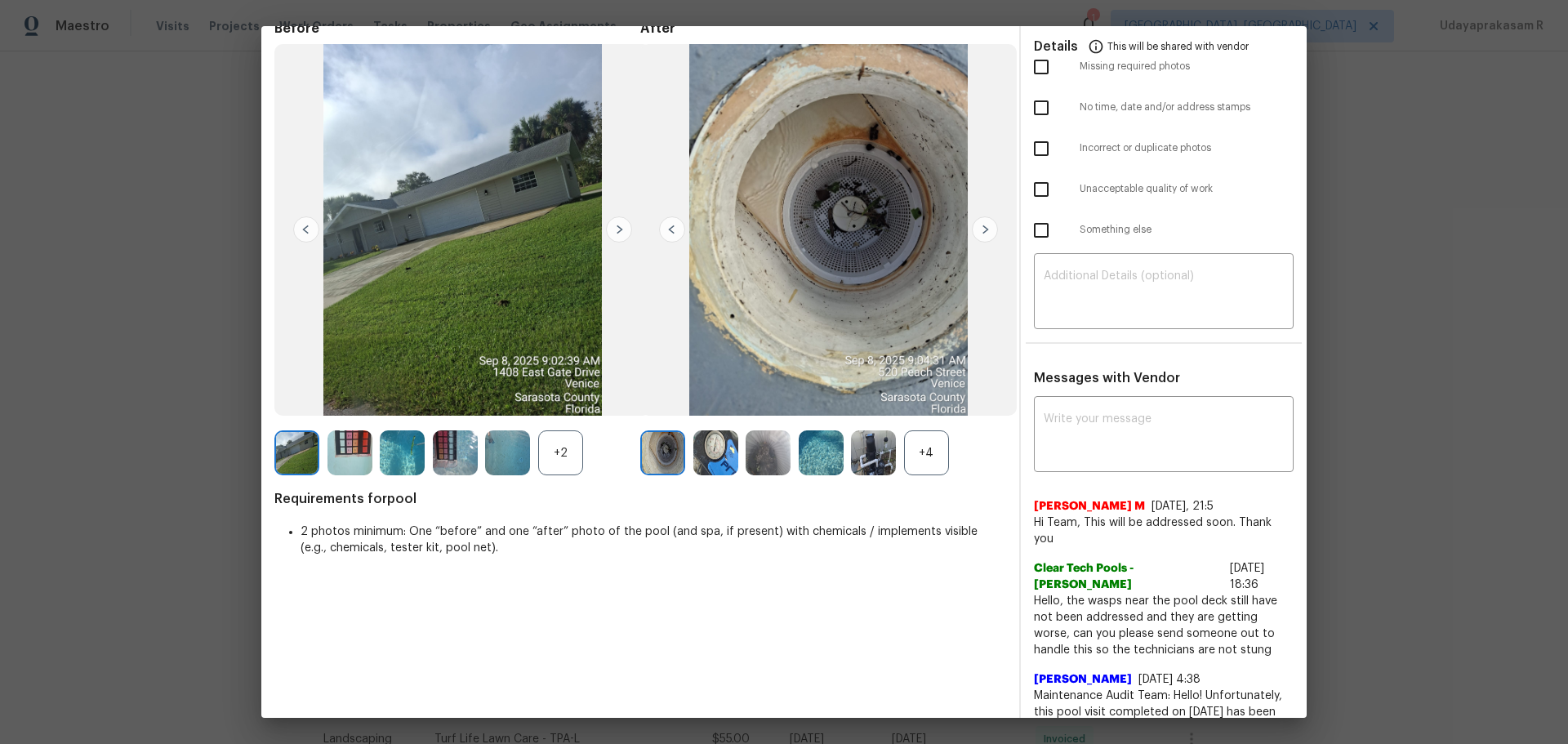
click at [817, 446] on img at bounding box center [821, 453] width 45 height 45
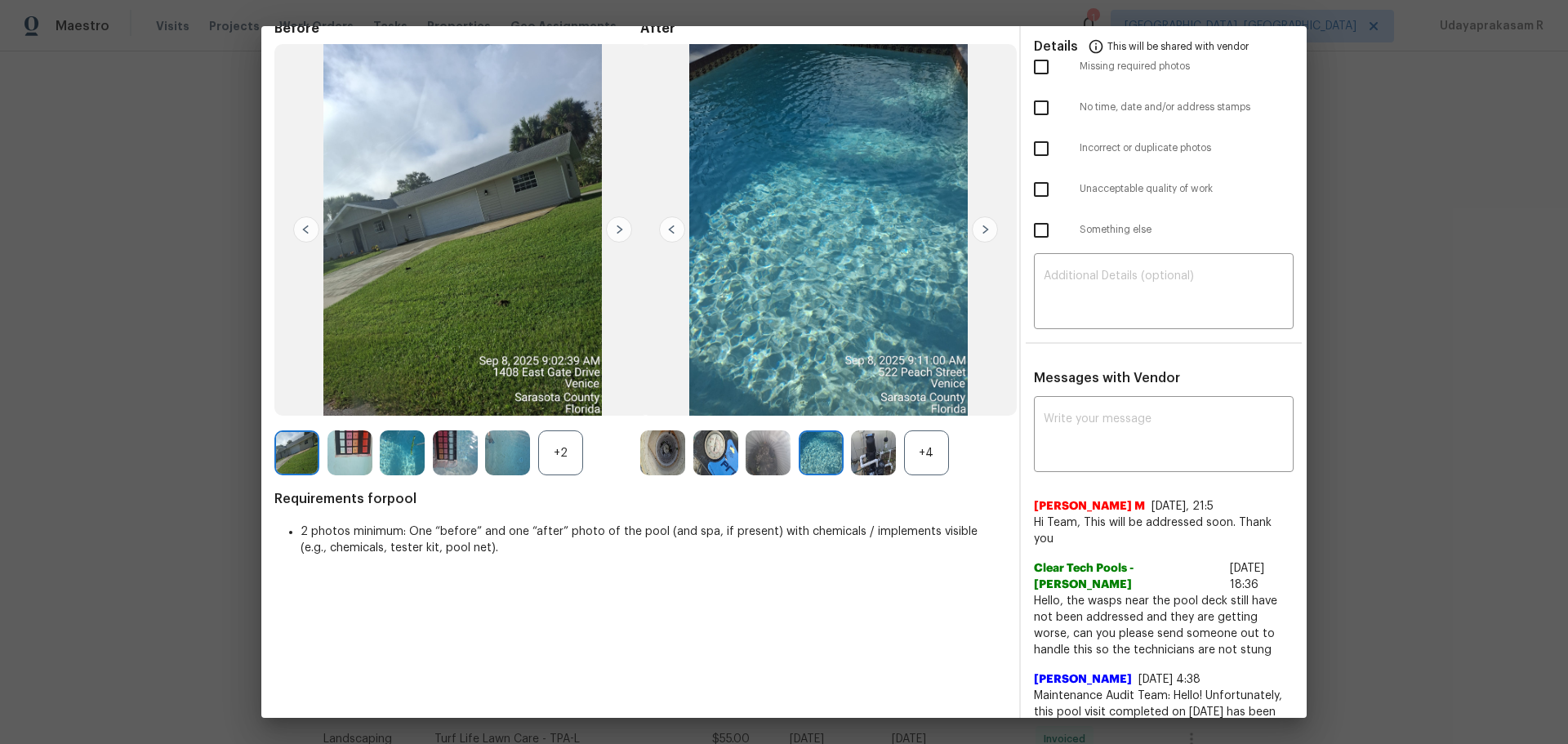
click at [510, 440] on img at bounding box center [508, 453] width 45 height 45
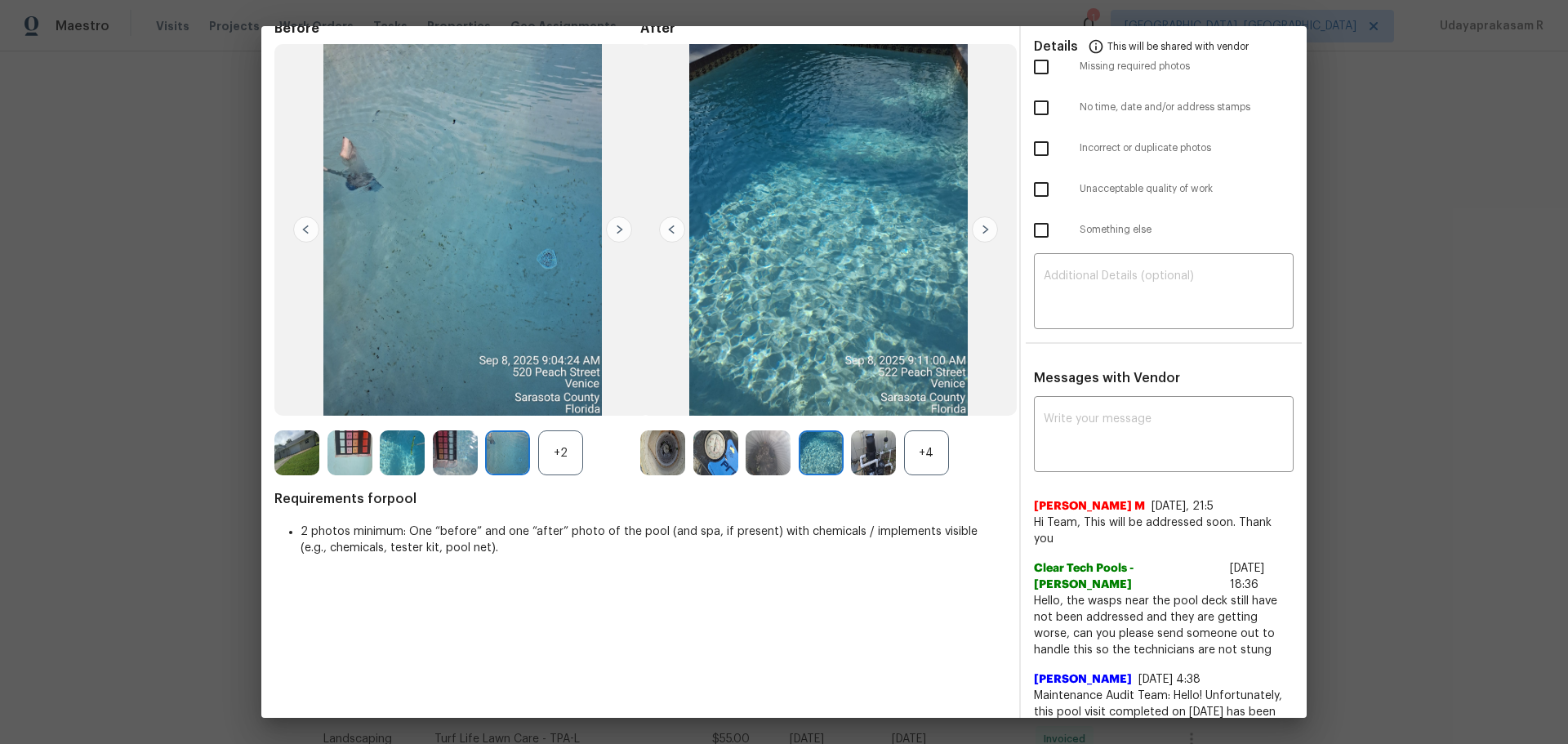
scroll to position [0, 0]
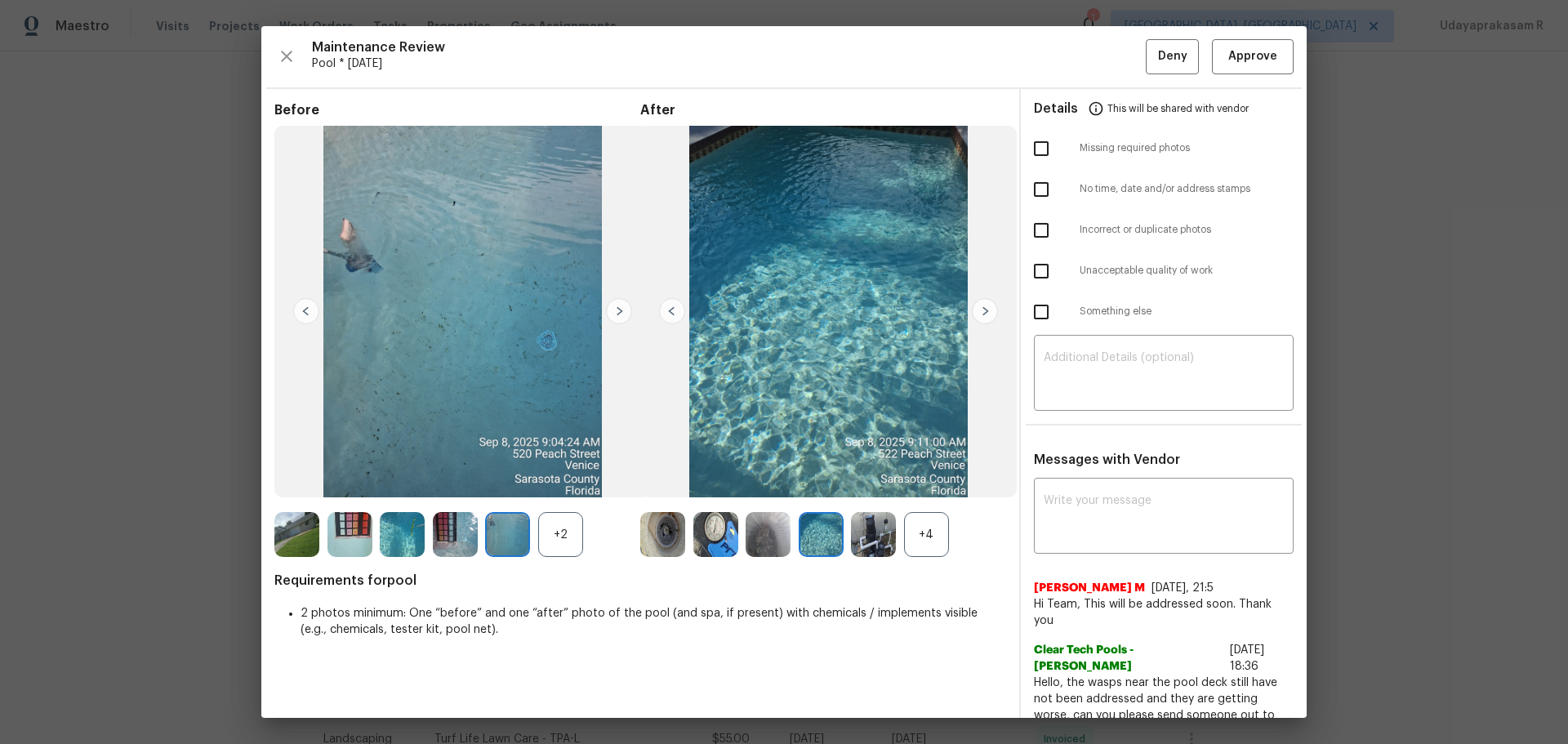
click at [1040, 243] on input "checkbox" at bounding box center [1042, 230] width 34 height 34
click at [1032, 237] on input "checkbox" at bounding box center [1042, 230] width 34 height 34
checkbox input "false"
click at [1037, 151] on input "checkbox" at bounding box center [1042, 149] width 34 height 34
checkbox input "true"
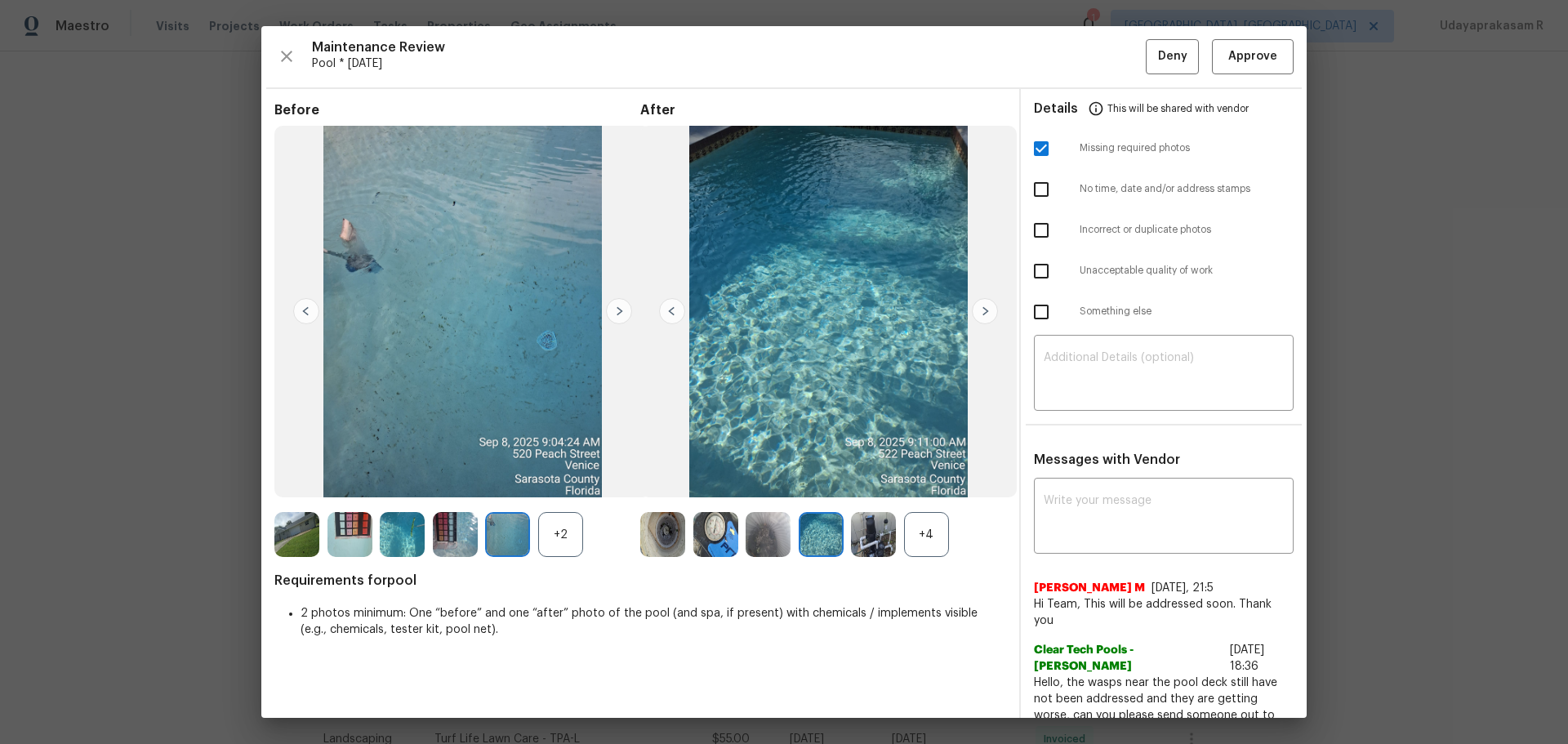
scroll to position [163, 0]
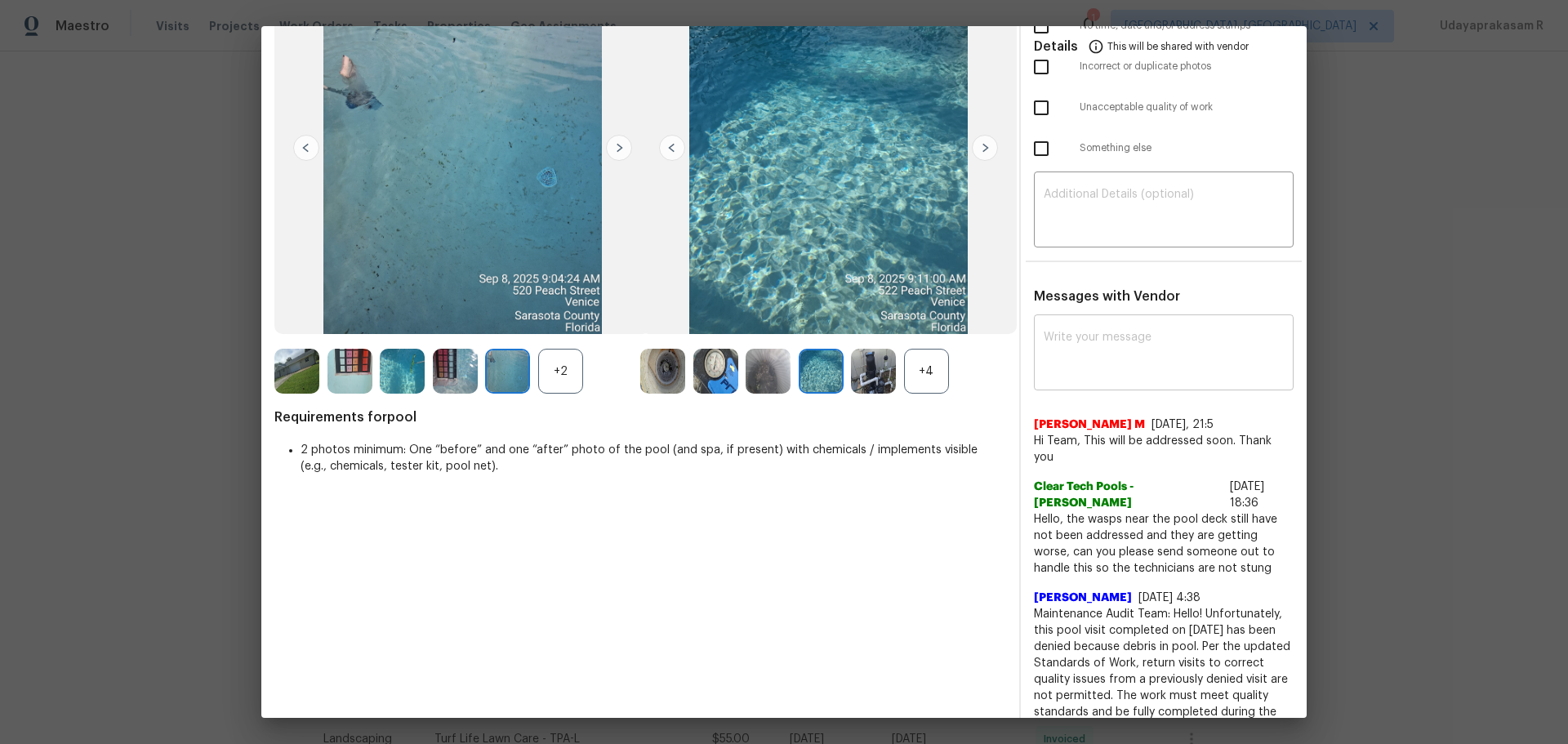
drag, startPoint x: 1087, startPoint y: 369, endPoint x: 1084, endPoint y: 361, distance: 8.5
click at [1087, 368] on textarea at bounding box center [1163, 354] width 240 height 46
paste textarea "Maintenance Audit Team: Hello! Unfortunately, this pool visit completed on 09/0…"
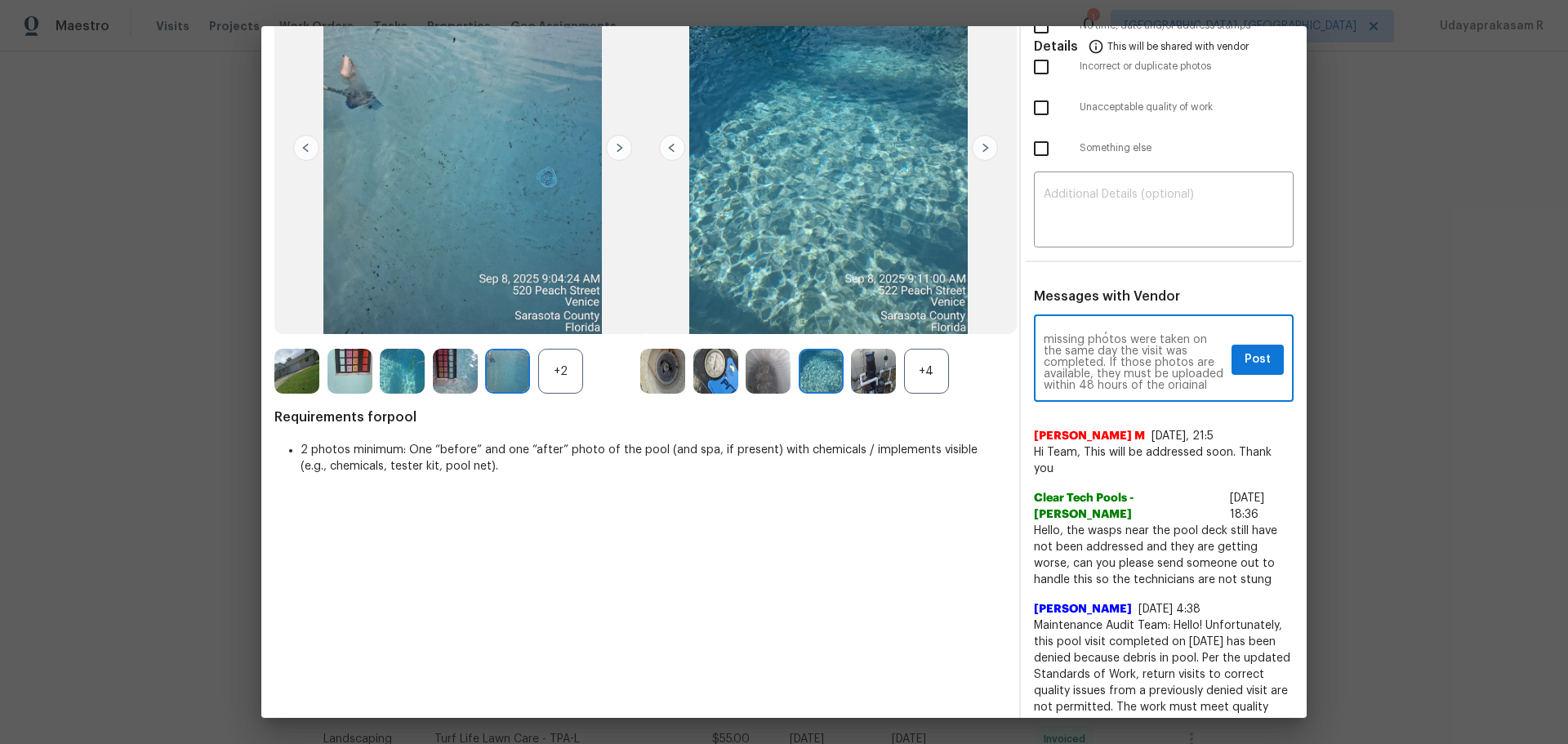
scroll to position [0, 0]
type textarea "Maintenance Audit Team: Hello! Unfortunately, this pool visit completed on 09/0…"
click at [1091, 227] on textarea at bounding box center [1163, 211] width 240 height 46
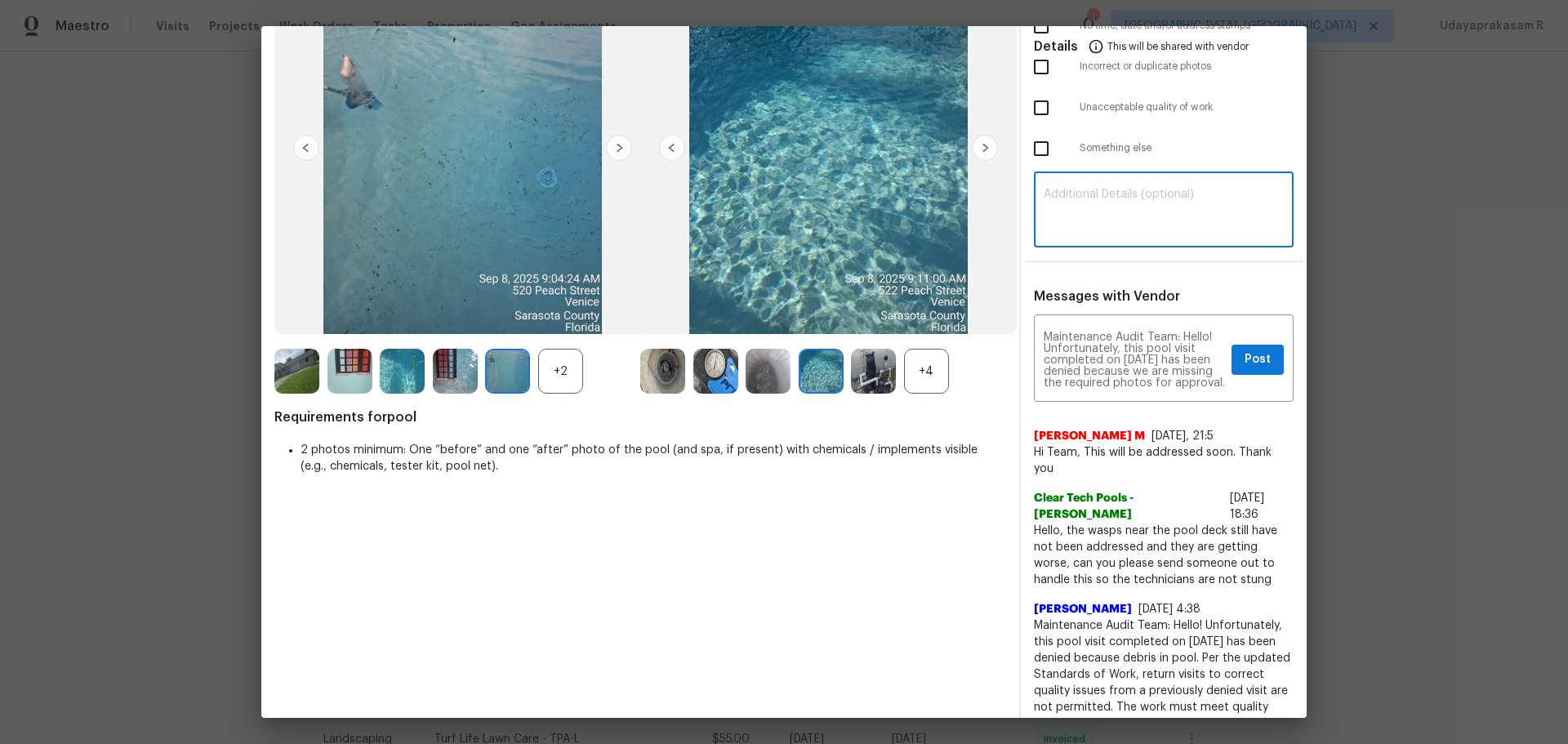
paste textarea "Maintenance Audit Team: Hello! Unfortunately, this pool visit completed on 09/0…"
click at [1034, 376] on div "Maintenance Audit Team: Hello! Unfortunately, this pool visit completed on 09/0…" at bounding box center [1164, 360] width 260 height 83
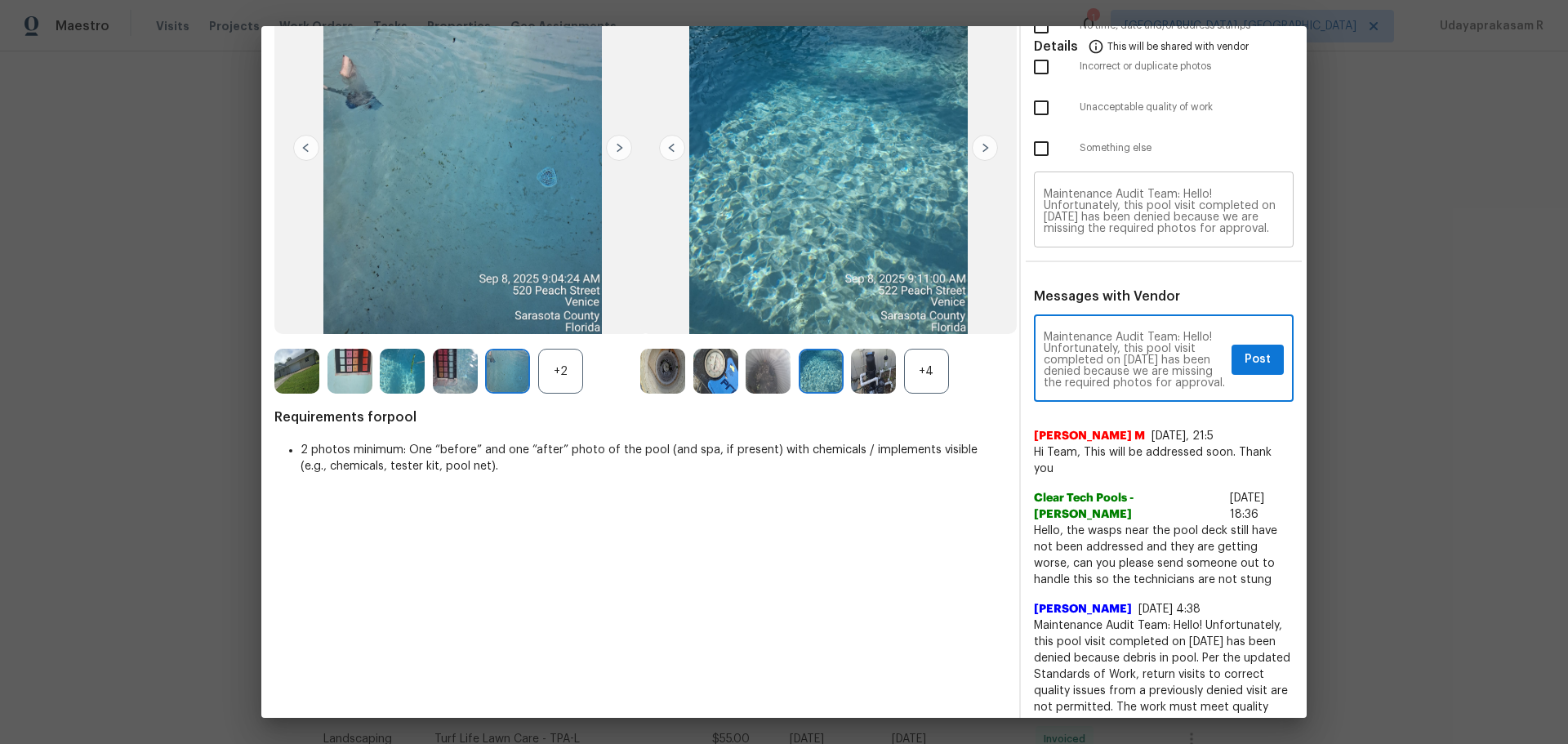
click at [1049, 218] on textarea "Maintenance Audit Team: Hello! Unfortunately, this pool visit completed on 09/0…" at bounding box center [1163, 211] width 240 height 46
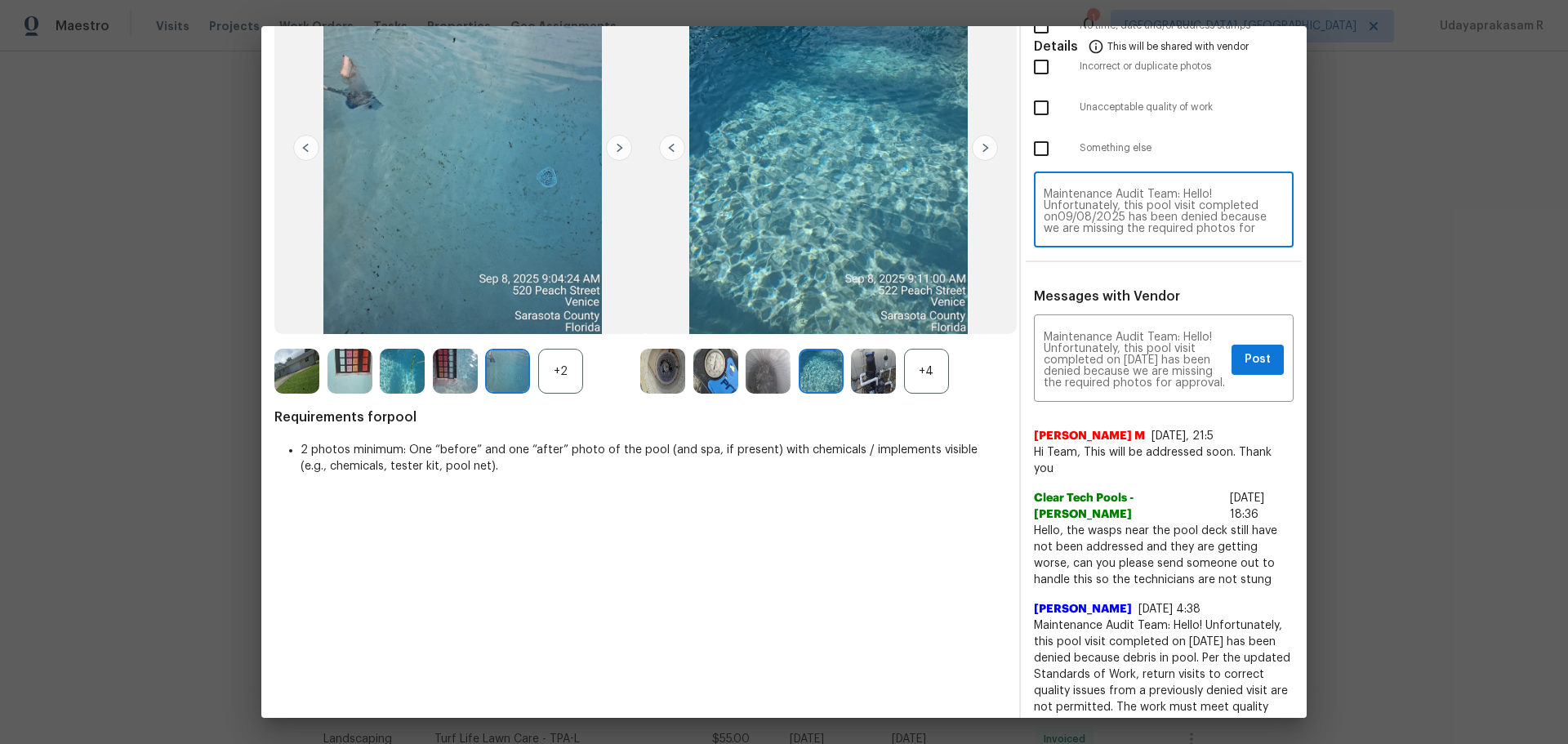
type textarea "Maintenance Audit Team: Hello! Unfortunately, this pool visit completed on 09/0…"
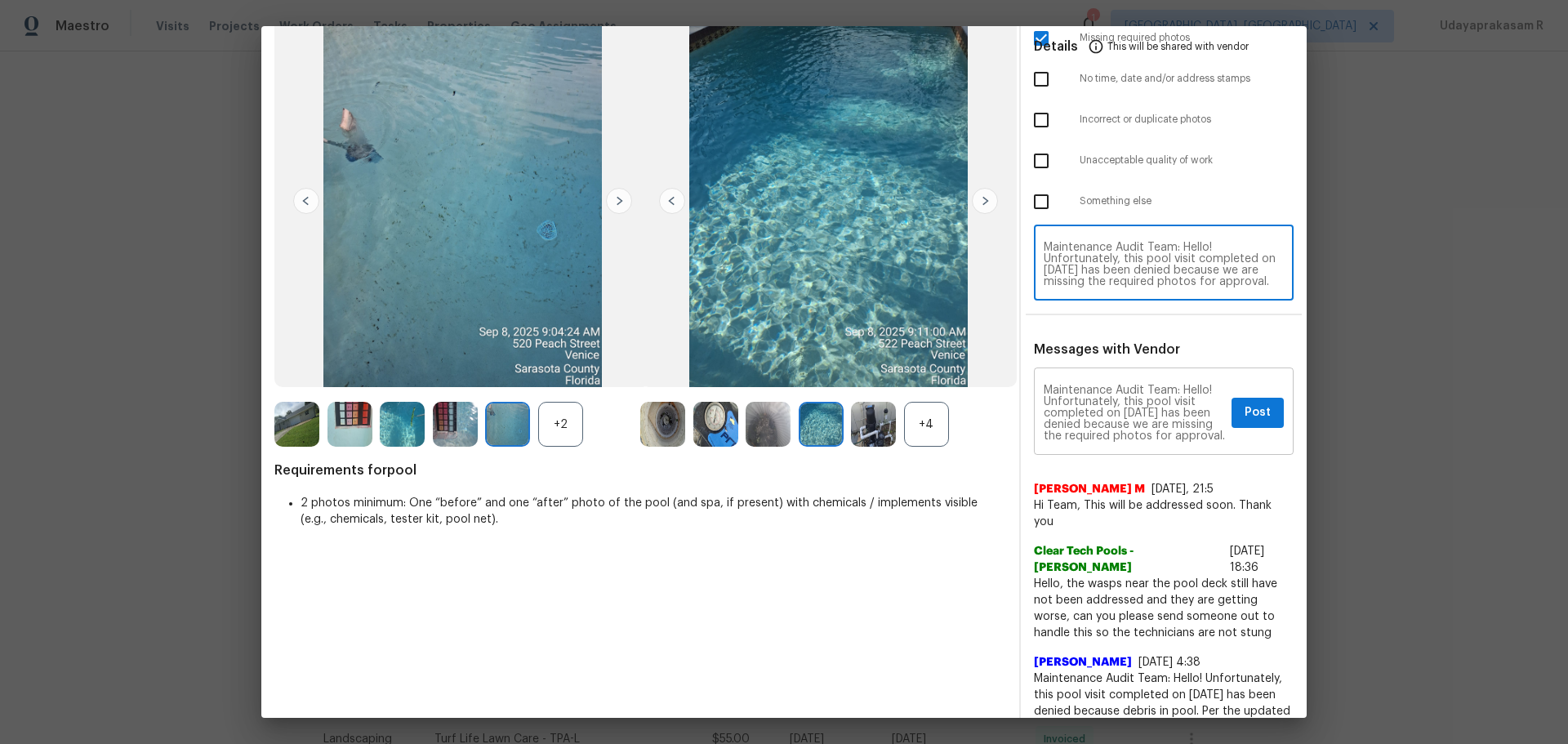
scroll to position [82, 0]
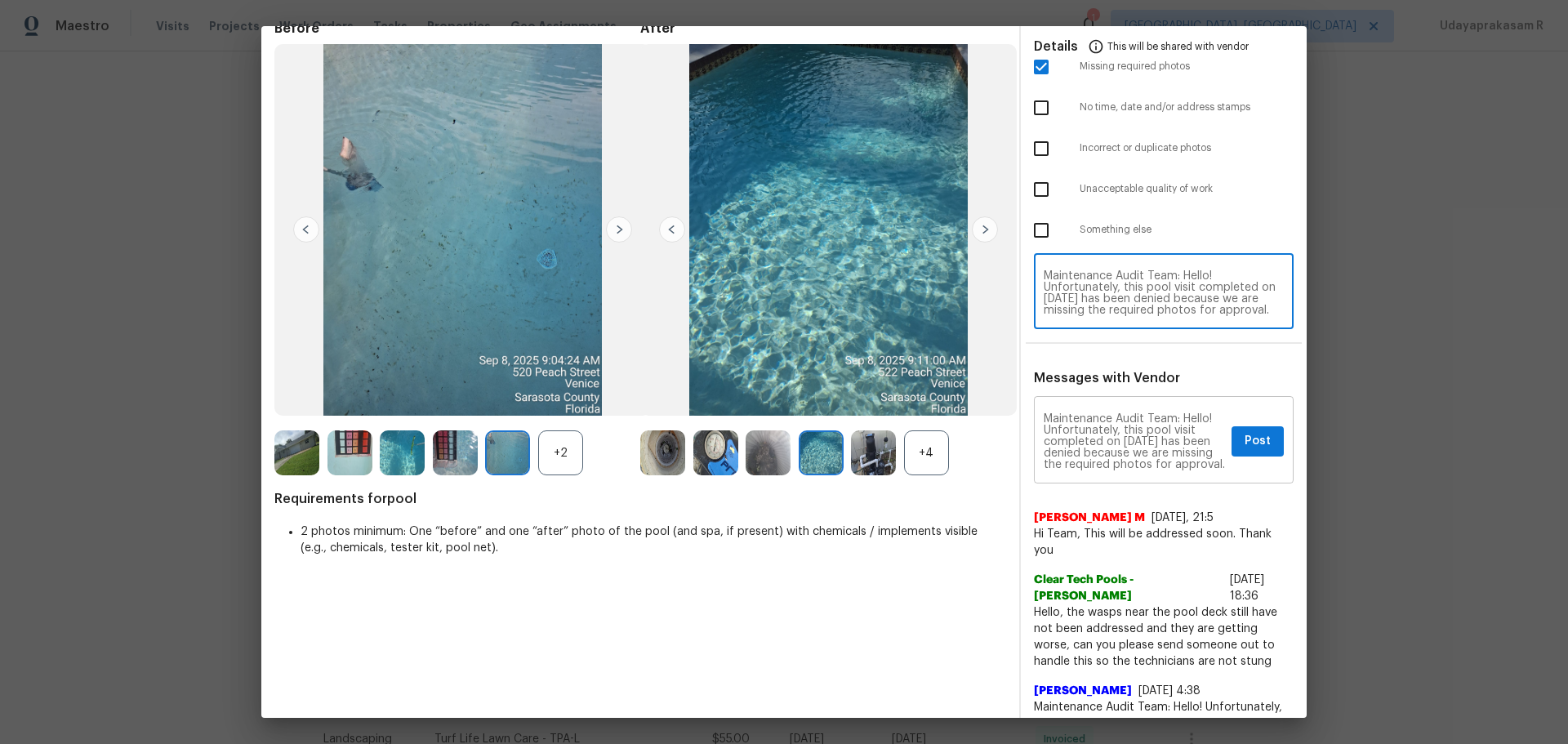
click at [1043, 449] on textarea "Maintenance Audit Team: Hello! Unfortunately, this pool visit completed on 09/0…" at bounding box center [1134, 442] width 182 height 57
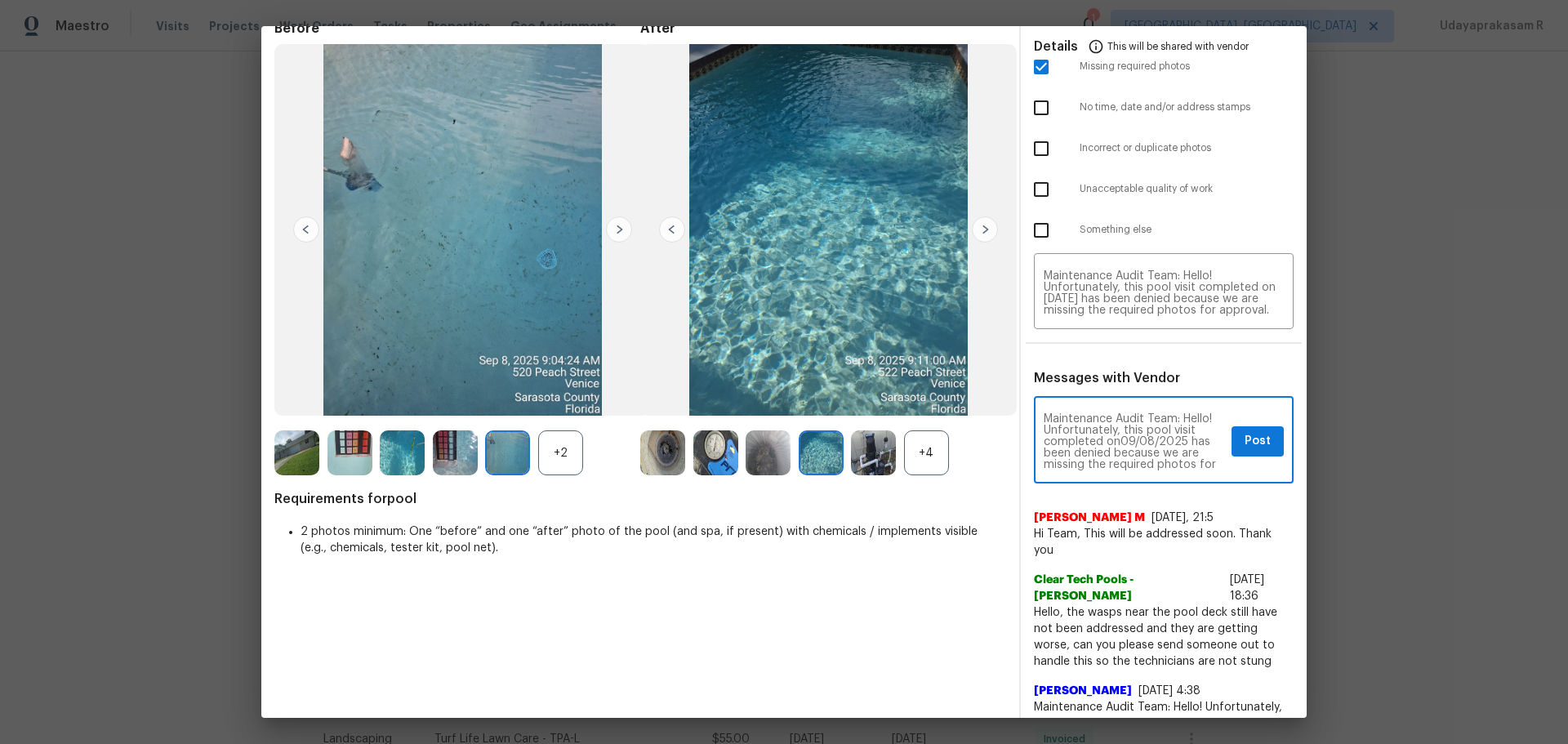
type textarea "Maintenance Audit Team: Hello! Unfortunately, this pool visit completed on 09/0…"
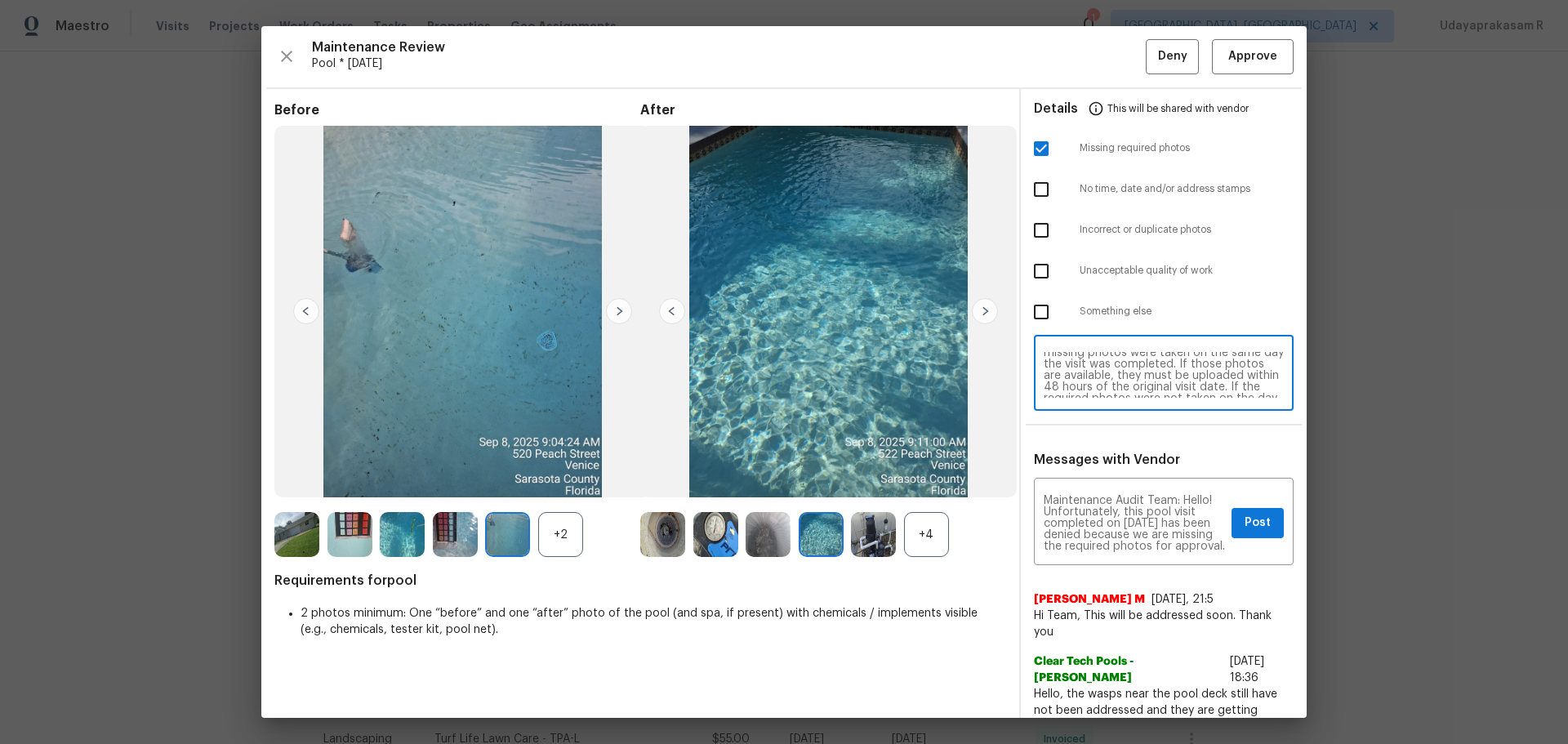
scroll to position [0, 0]
click at [1115, 489] on span "Post" at bounding box center [1258, 524] width 26 height 21
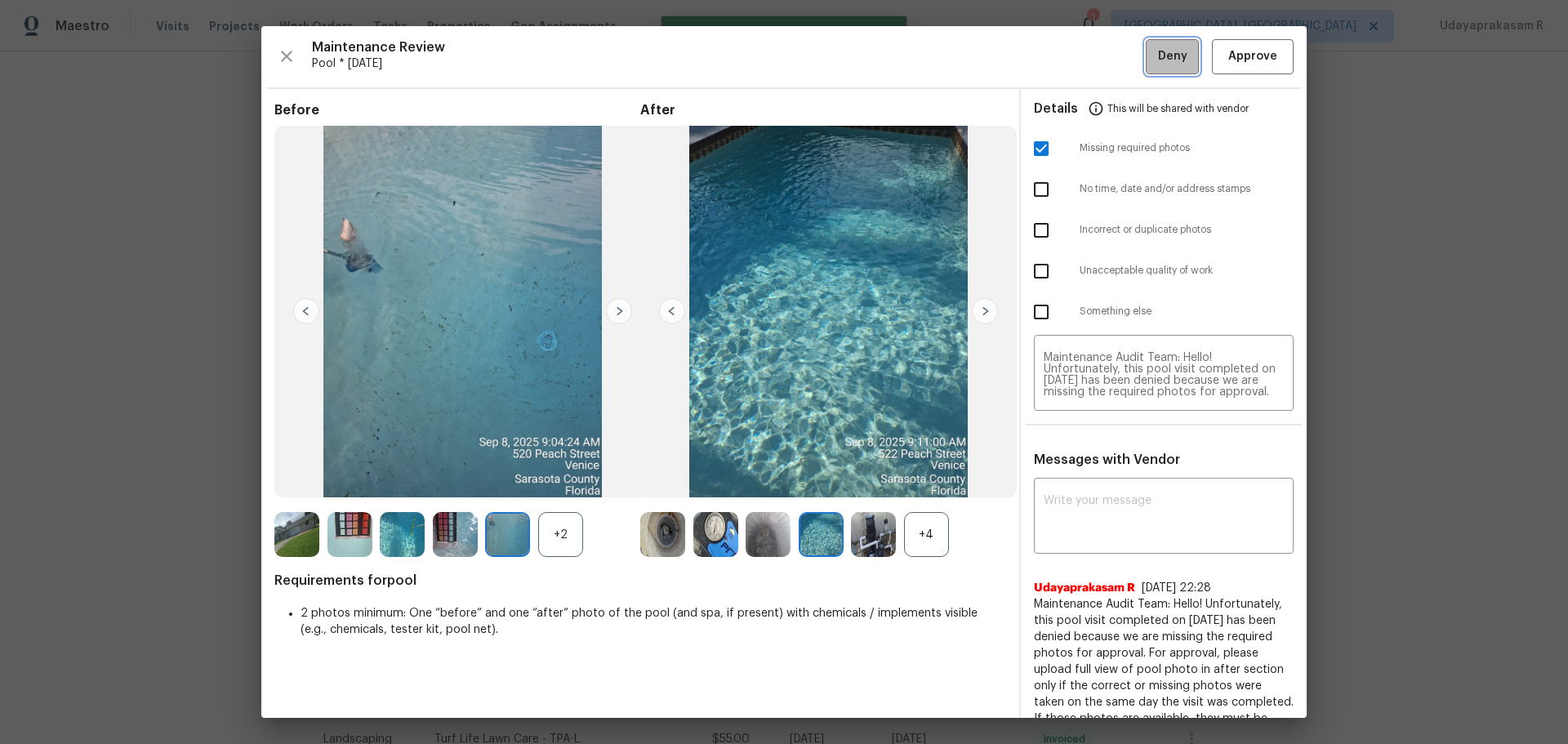
click at [1115, 50] on span "Deny" at bounding box center [1172, 57] width 29 height 21
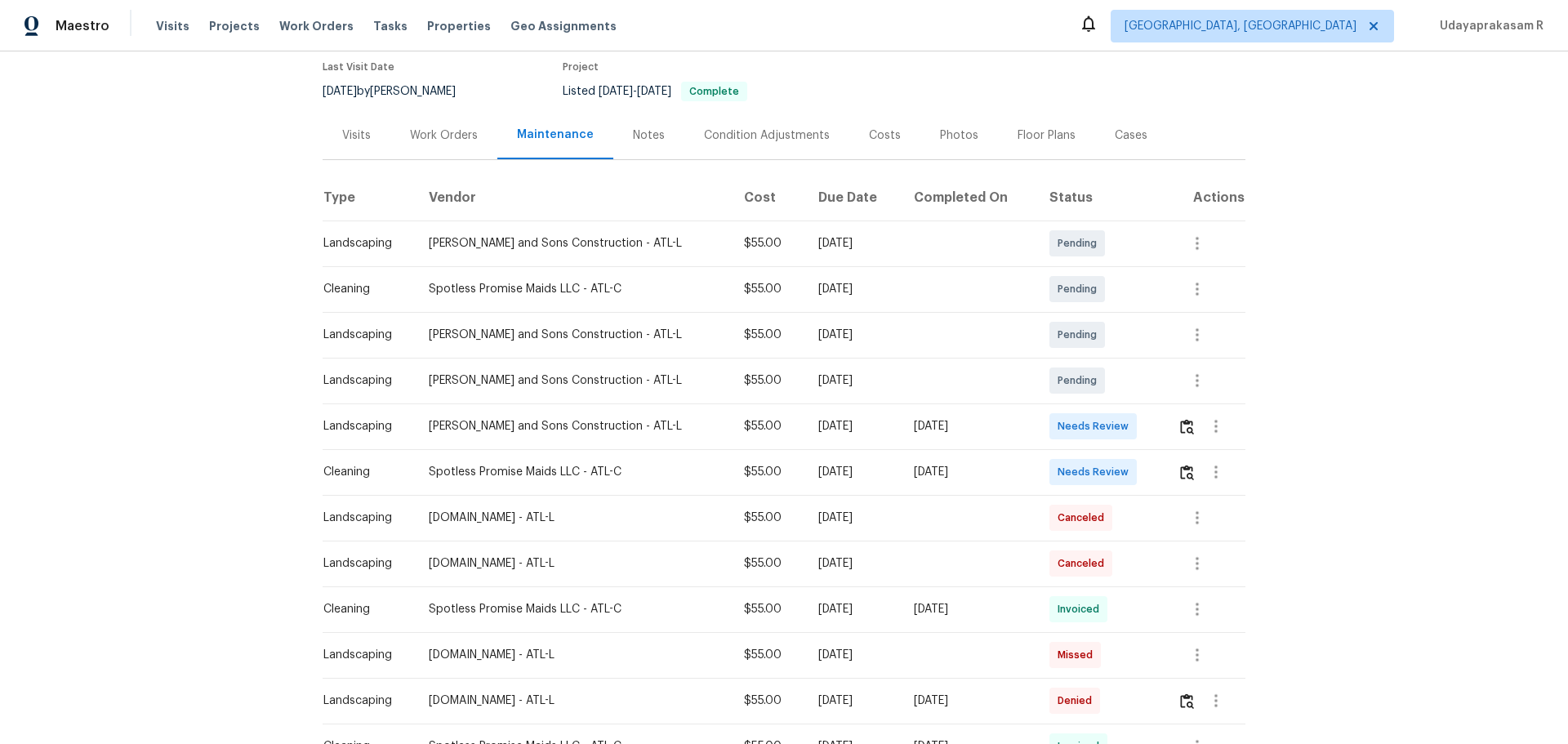
scroll to position [245, 0]
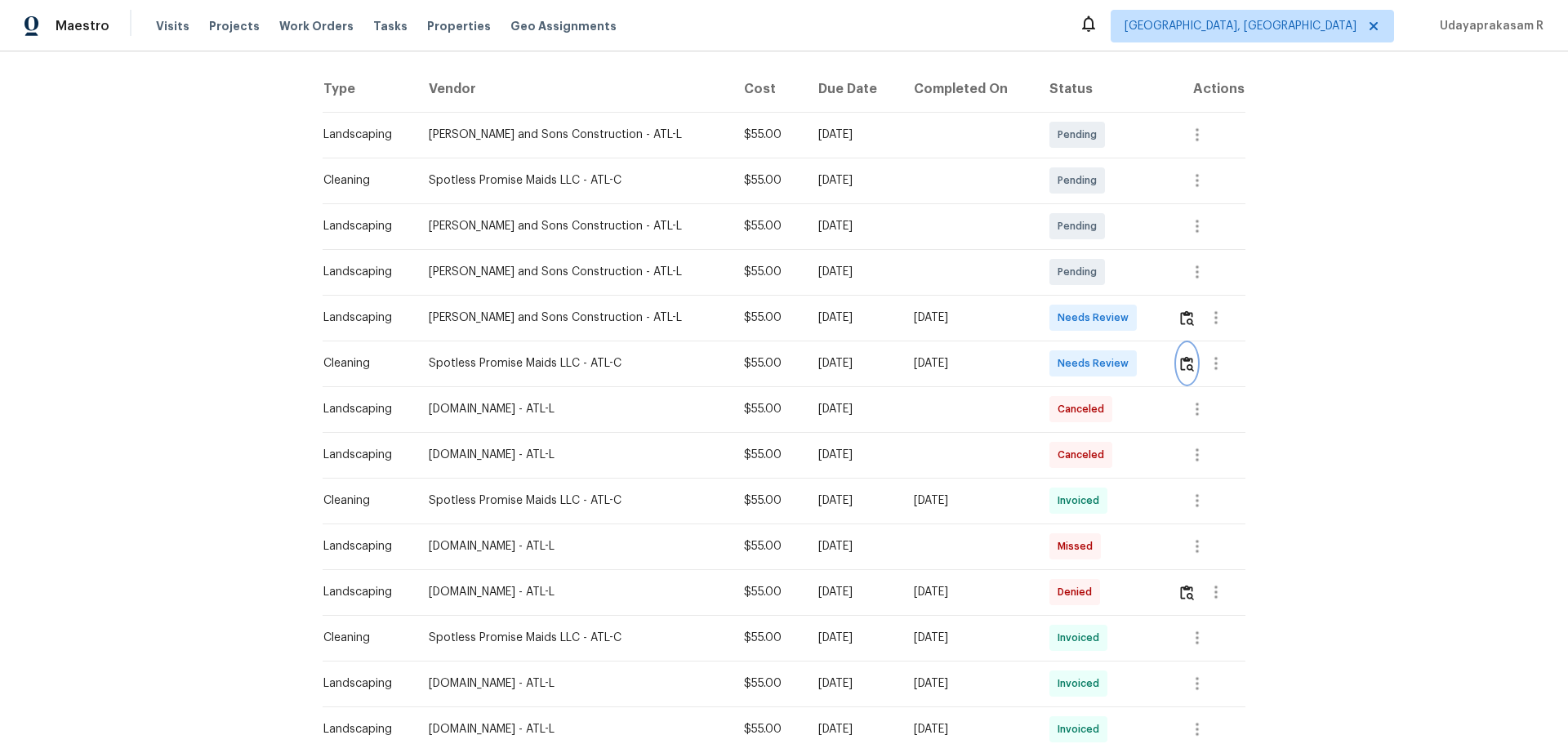
click at [1115, 357] on img "button" at bounding box center [1187, 364] width 14 height 15
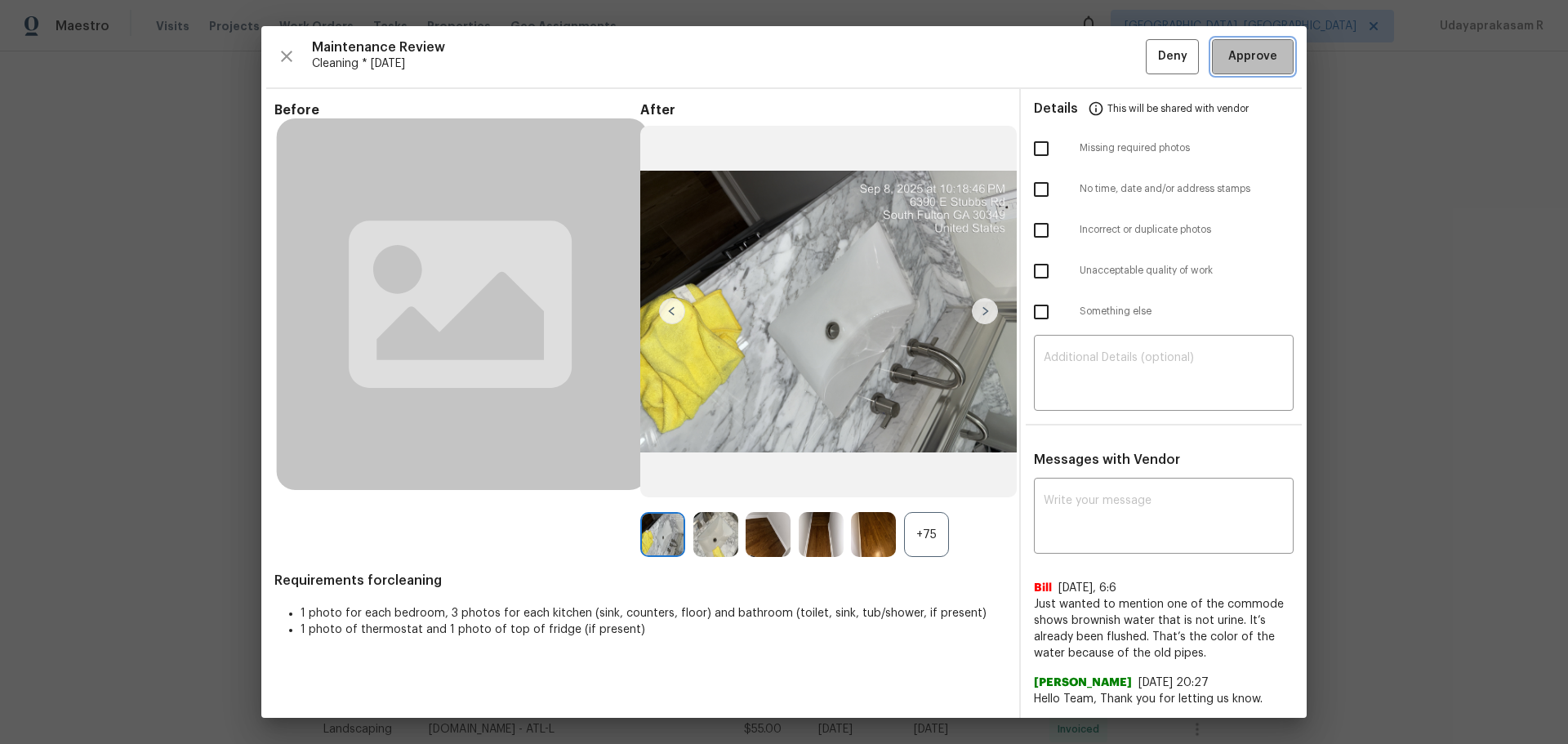
click at [1115, 57] on span "Approve" at bounding box center [1253, 57] width 49 height 21
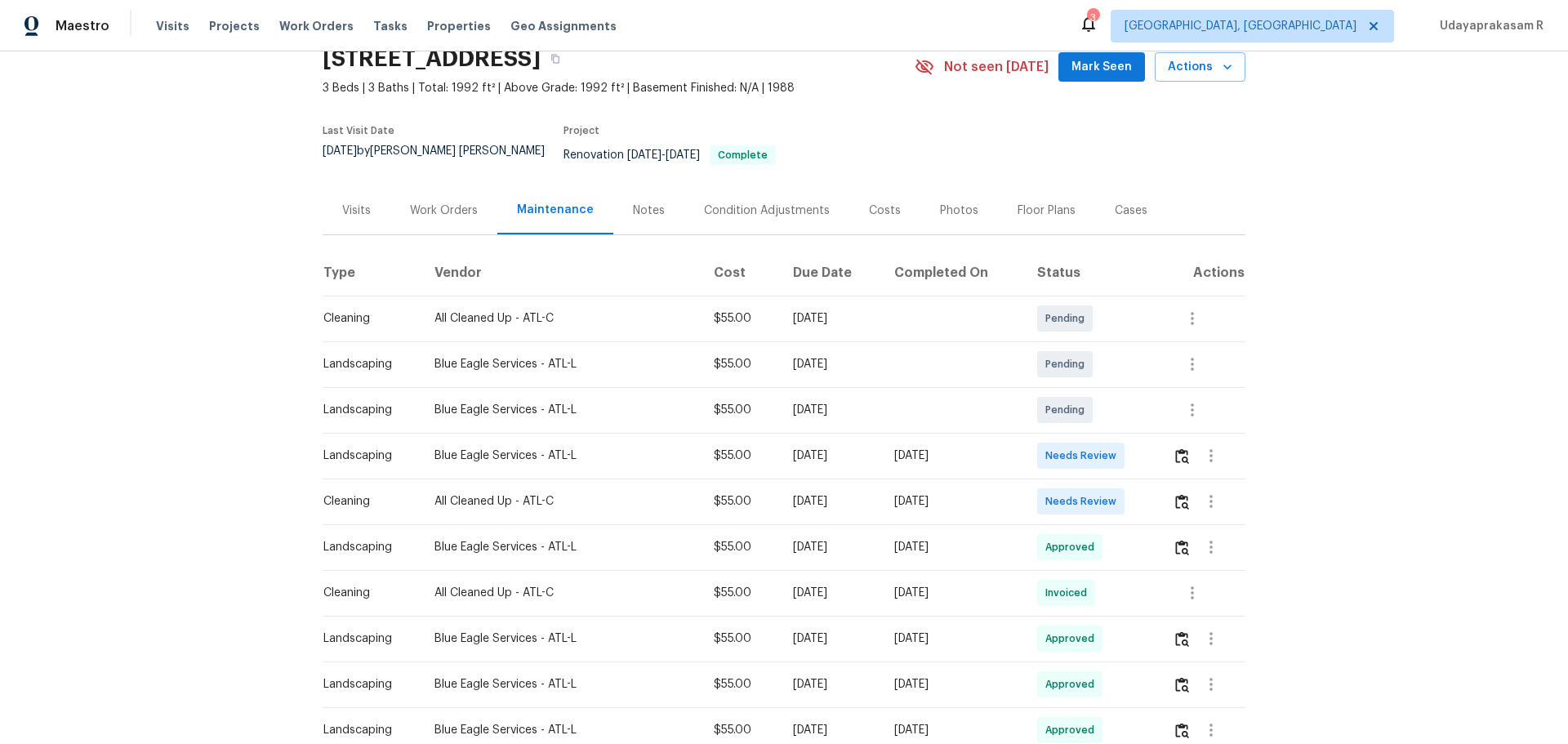
scroll to position [163, 0]
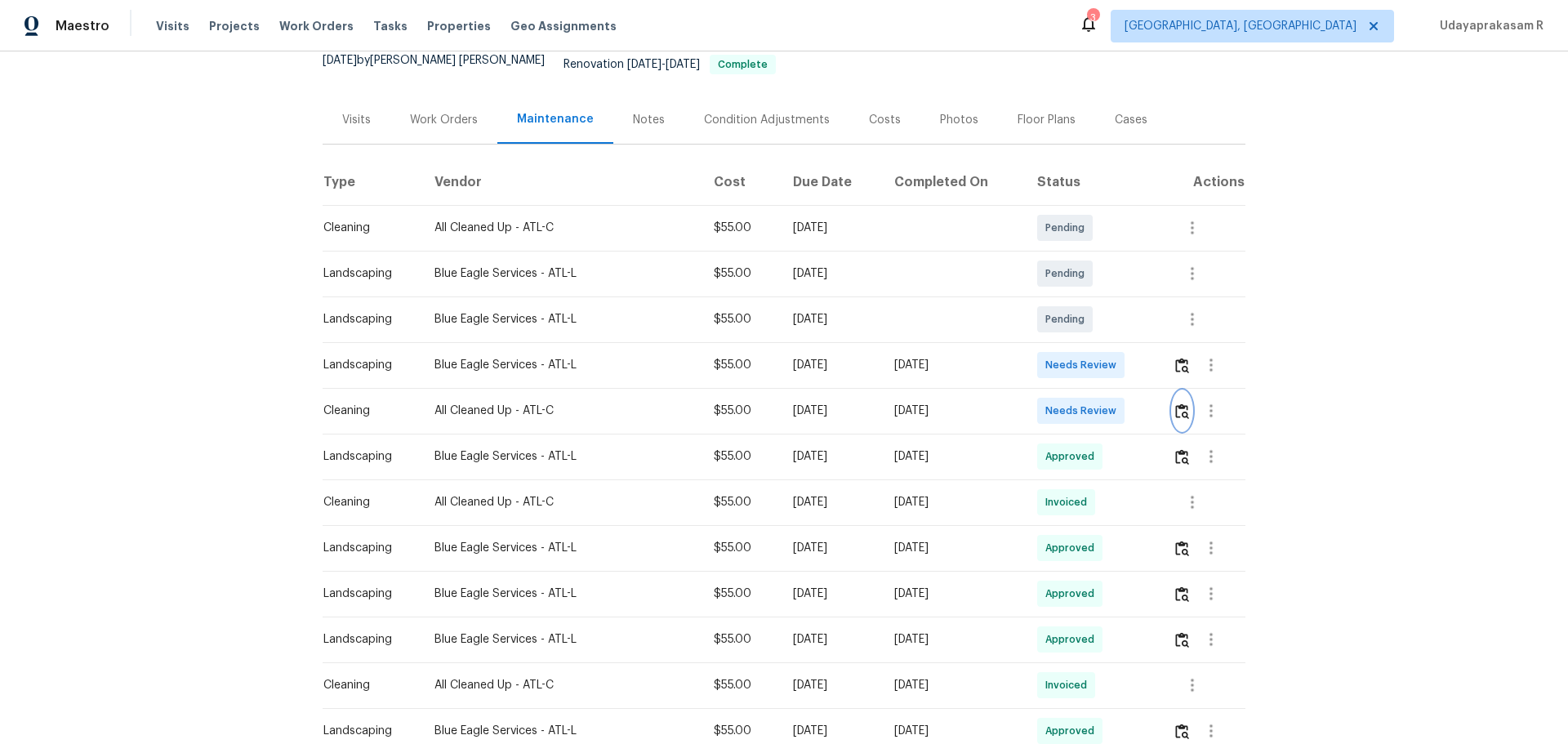
click at [1115, 403] on img "button" at bounding box center [1182, 411] width 14 height 15
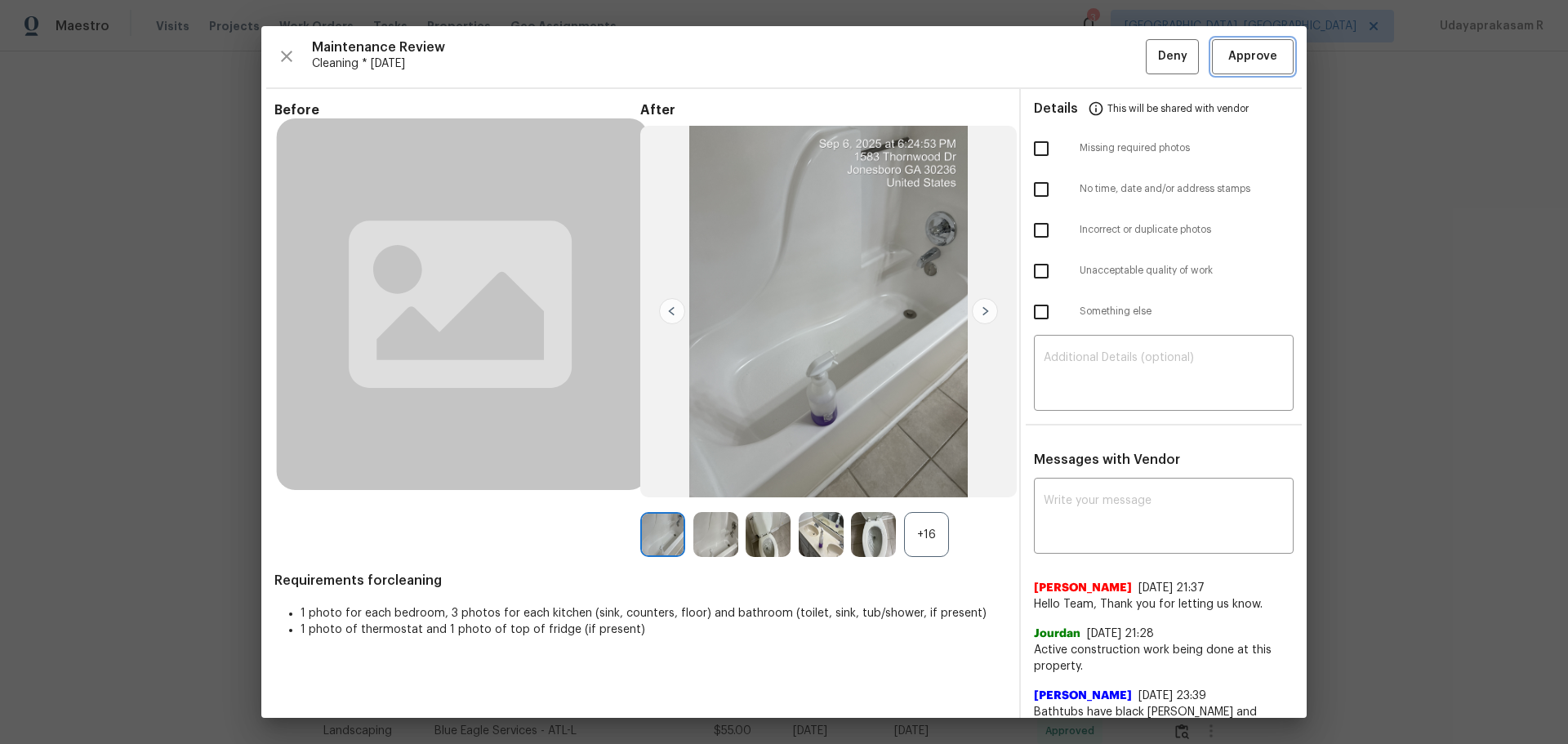
click at [1115, 53] on span "Approve" at bounding box center [1253, 57] width 49 height 21
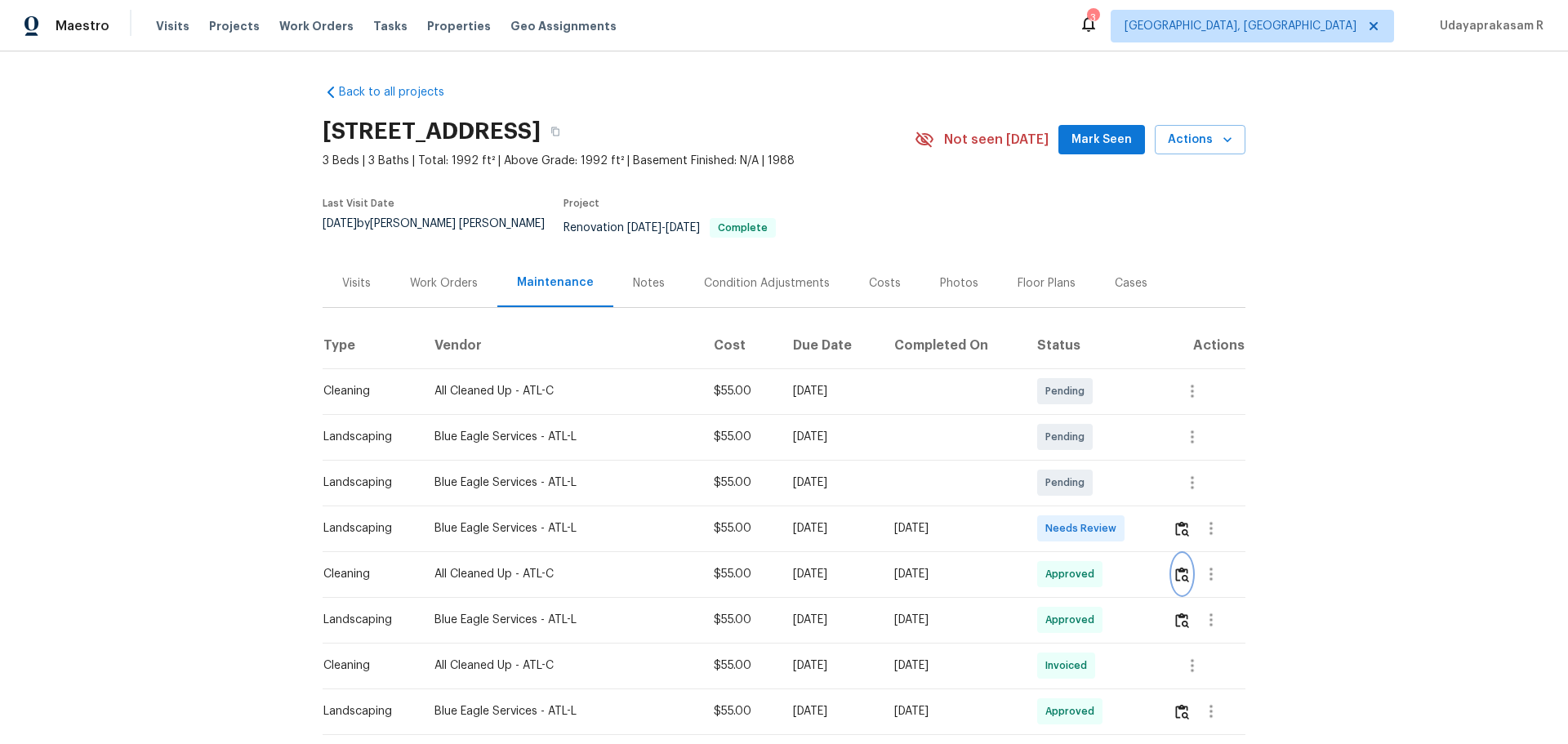
scroll to position [82, 0]
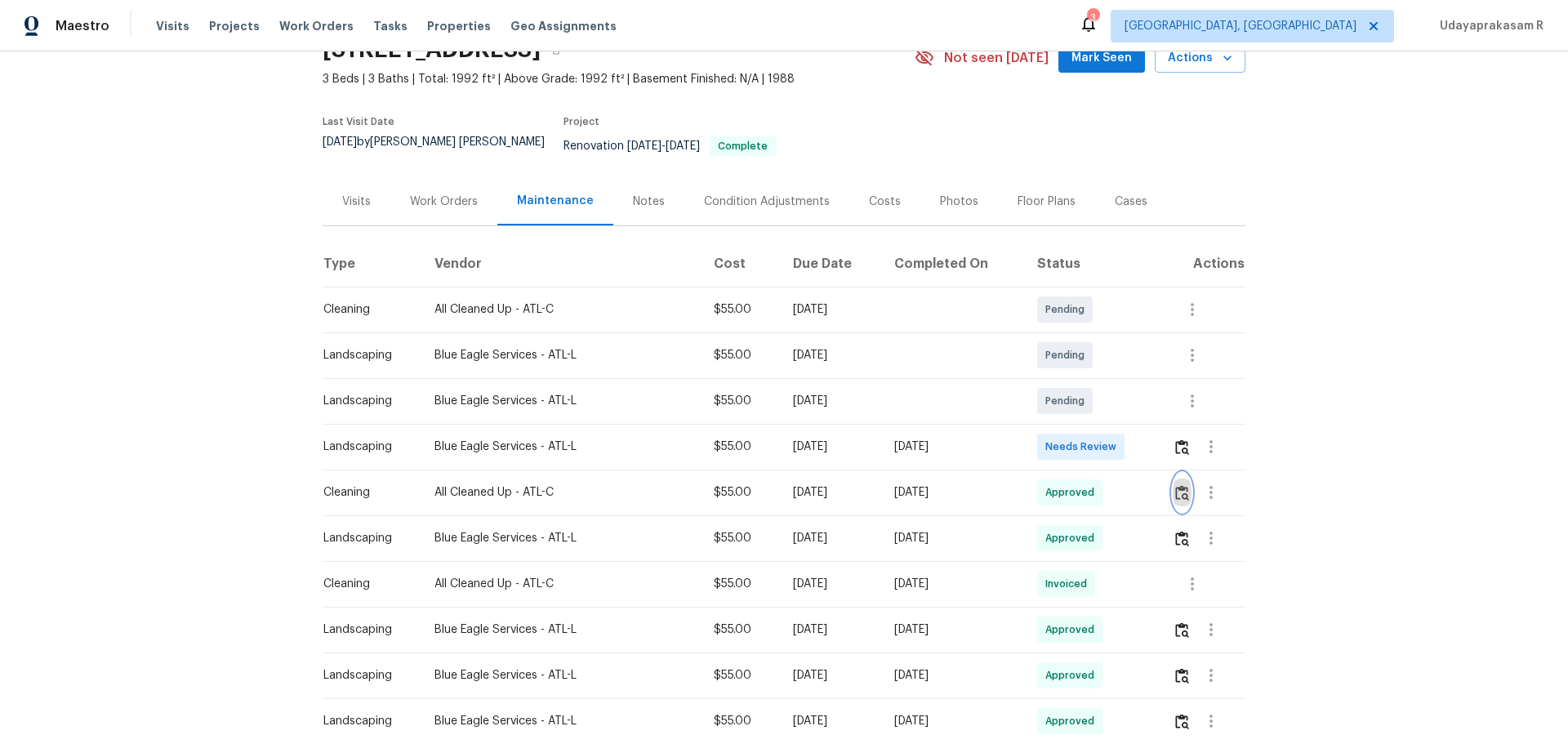
click at [1115, 485] on img "button" at bounding box center [1182, 493] width 14 height 15
